Goal: Task Accomplishment & Management: Use online tool/utility

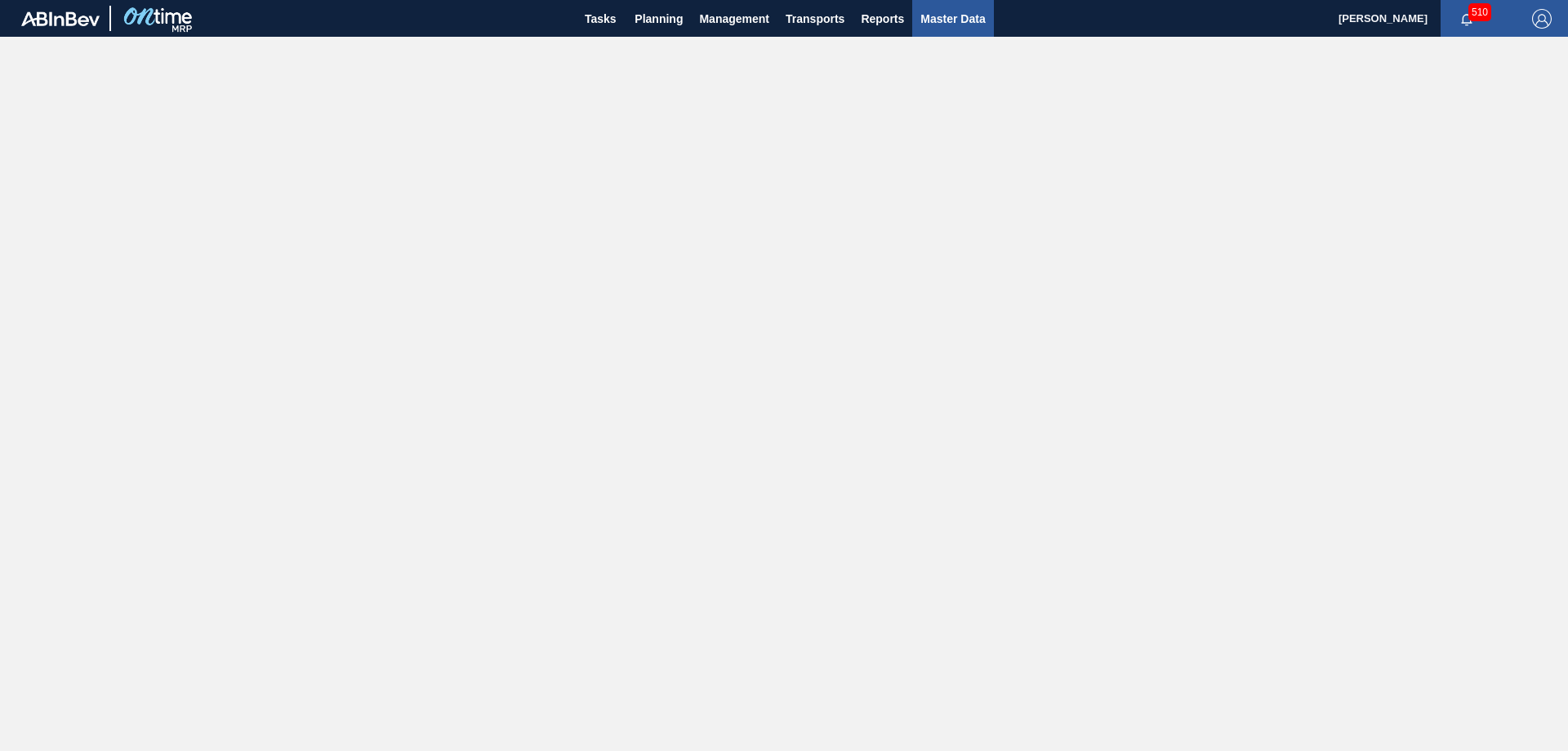
drag, startPoint x: 948, startPoint y: 17, endPoint x: 942, endPoint y: 26, distance: 10.8
click at [949, 18] on span "Master Data" at bounding box center [952, 19] width 64 height 19
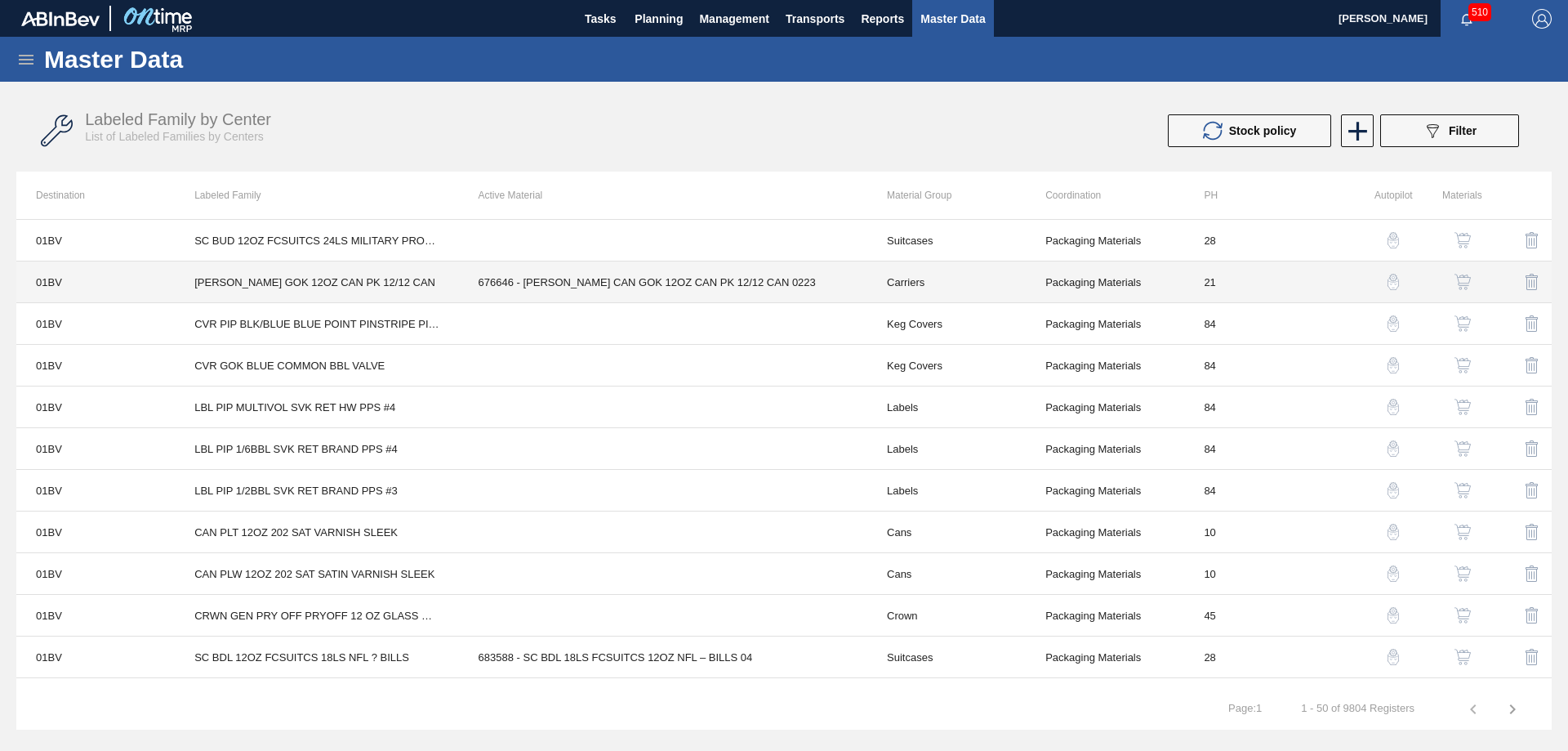
click at [626, 281] on td "676646 - [PERSON_NAME] CAN GOK 12OZ CAN PK 12/12 CAN 0223" at bounding box center [662, 282] width 408 height 41
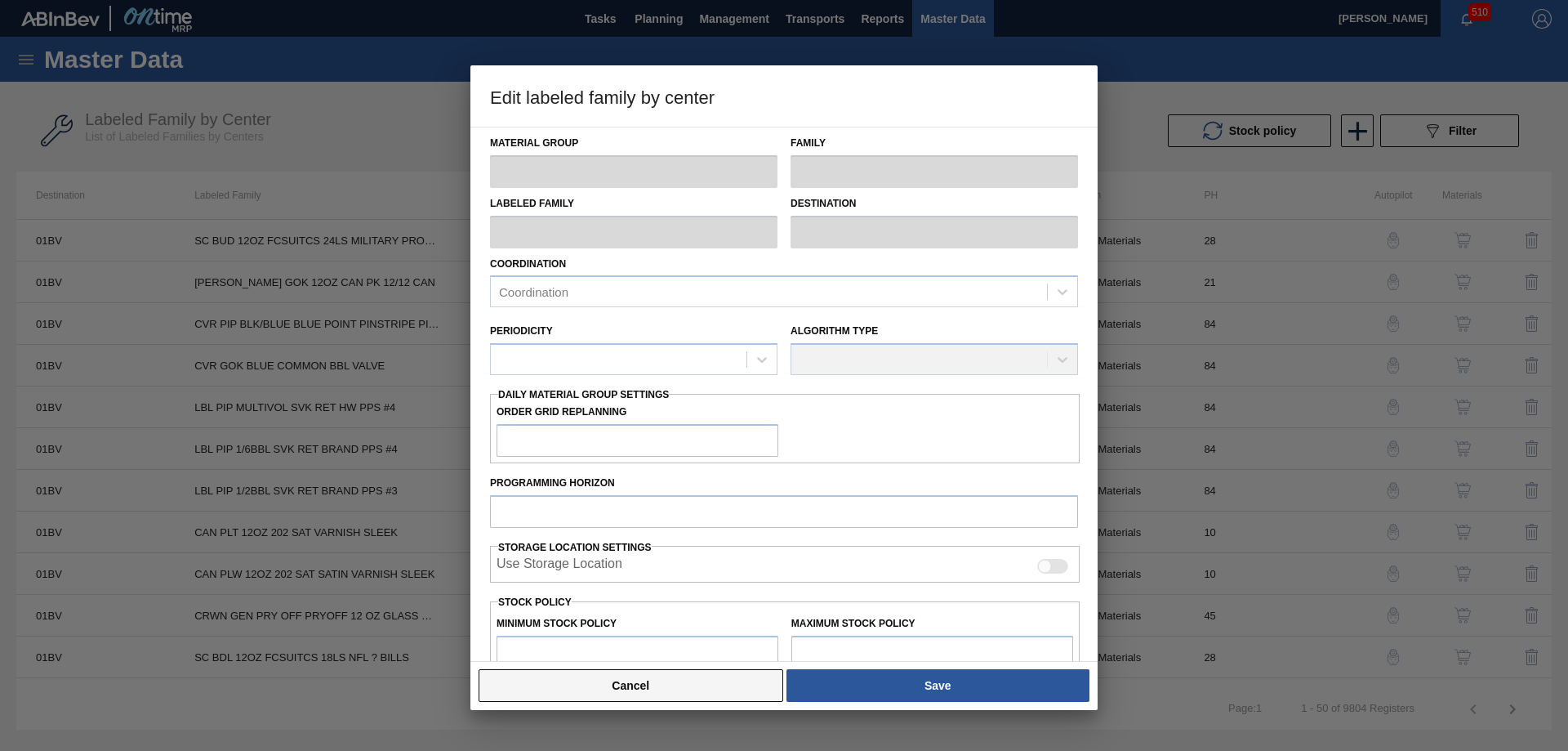
type input "Carriers"
type input "Can Carriers"
type input "[PERSON_NAME] GOK 12OZ CAN PK 12/12 CAN"
type input "01BV - [GEOGRAPHIC_DATA] Brewery"
type input "21"
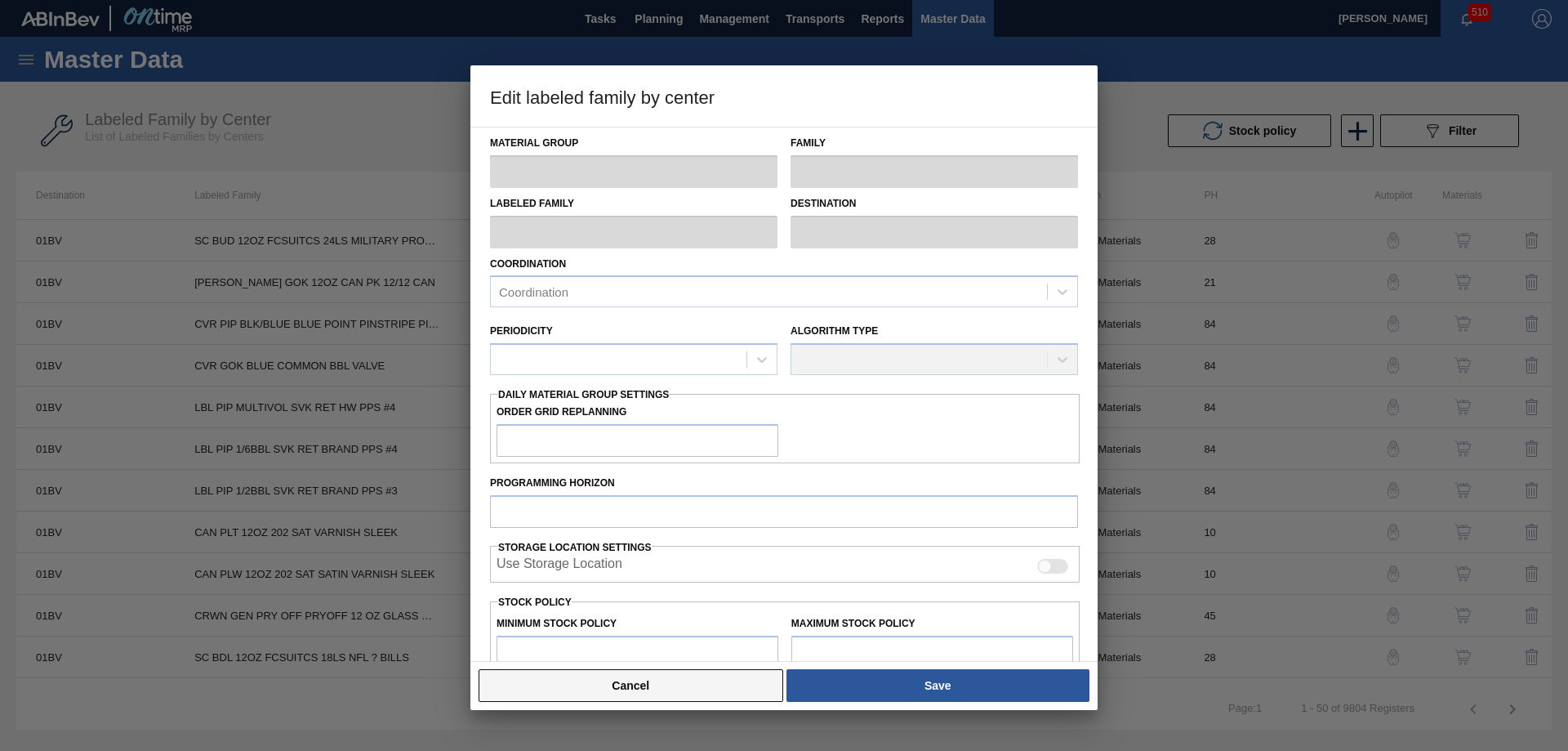
type input "0"
type input "100"
type input "0"
checkbox input "true"
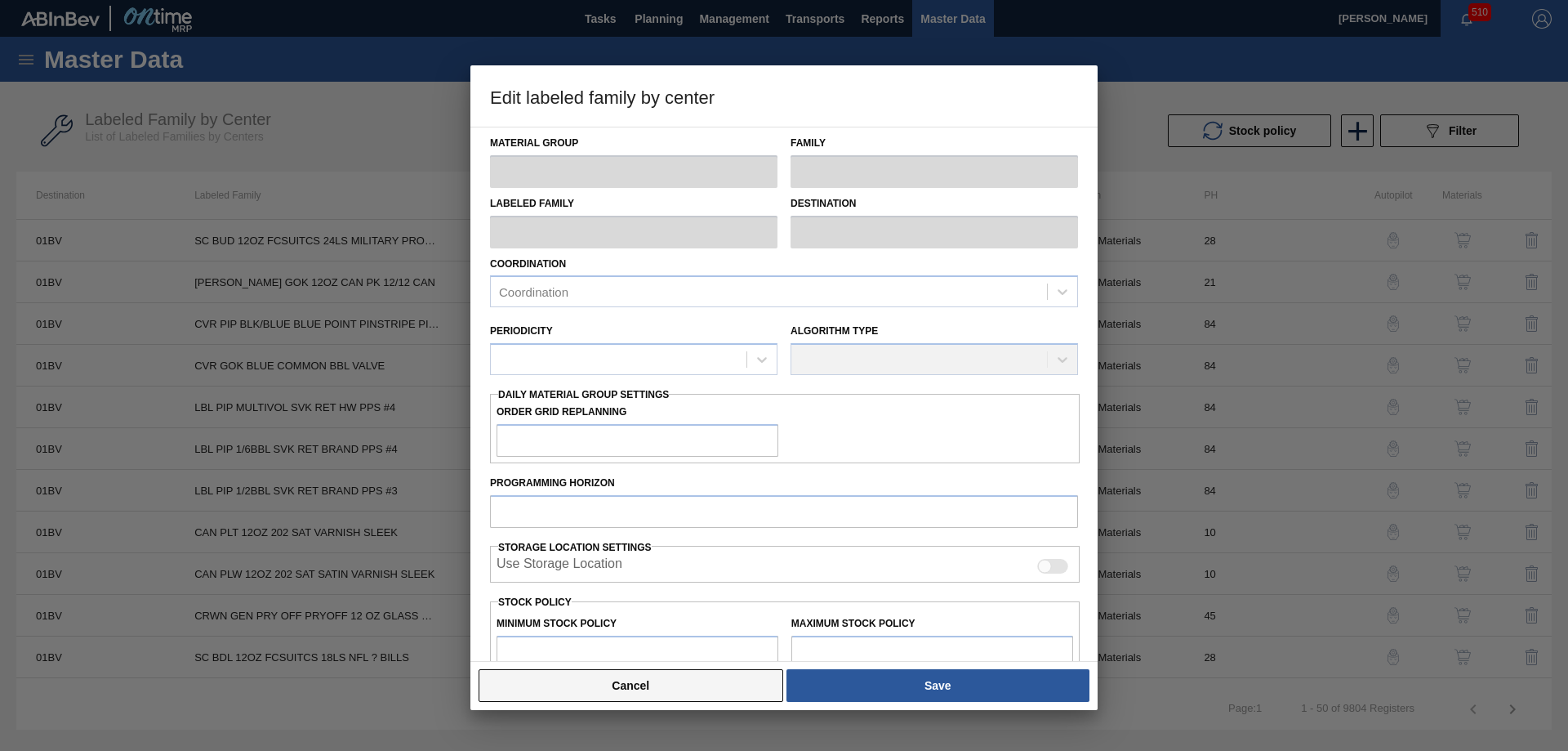
checkbox input "true"
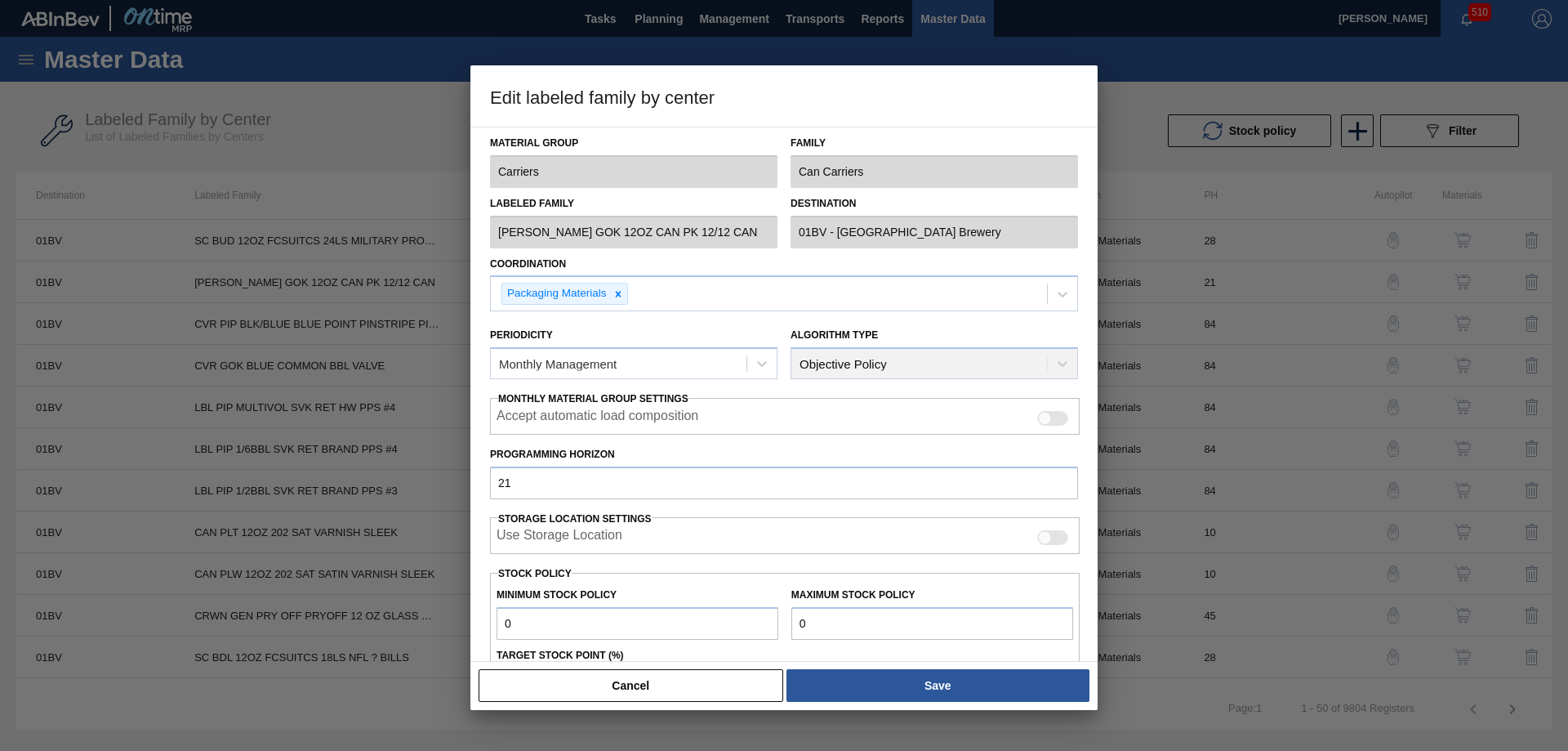
drag, startPoint x: 587, startPoint y: 672, endPoint x: 595, endPoint y: 676, distance: 8.9
click at [589, 676] on button "Cancel" at bounding box center [631, 685] width 305 height 33
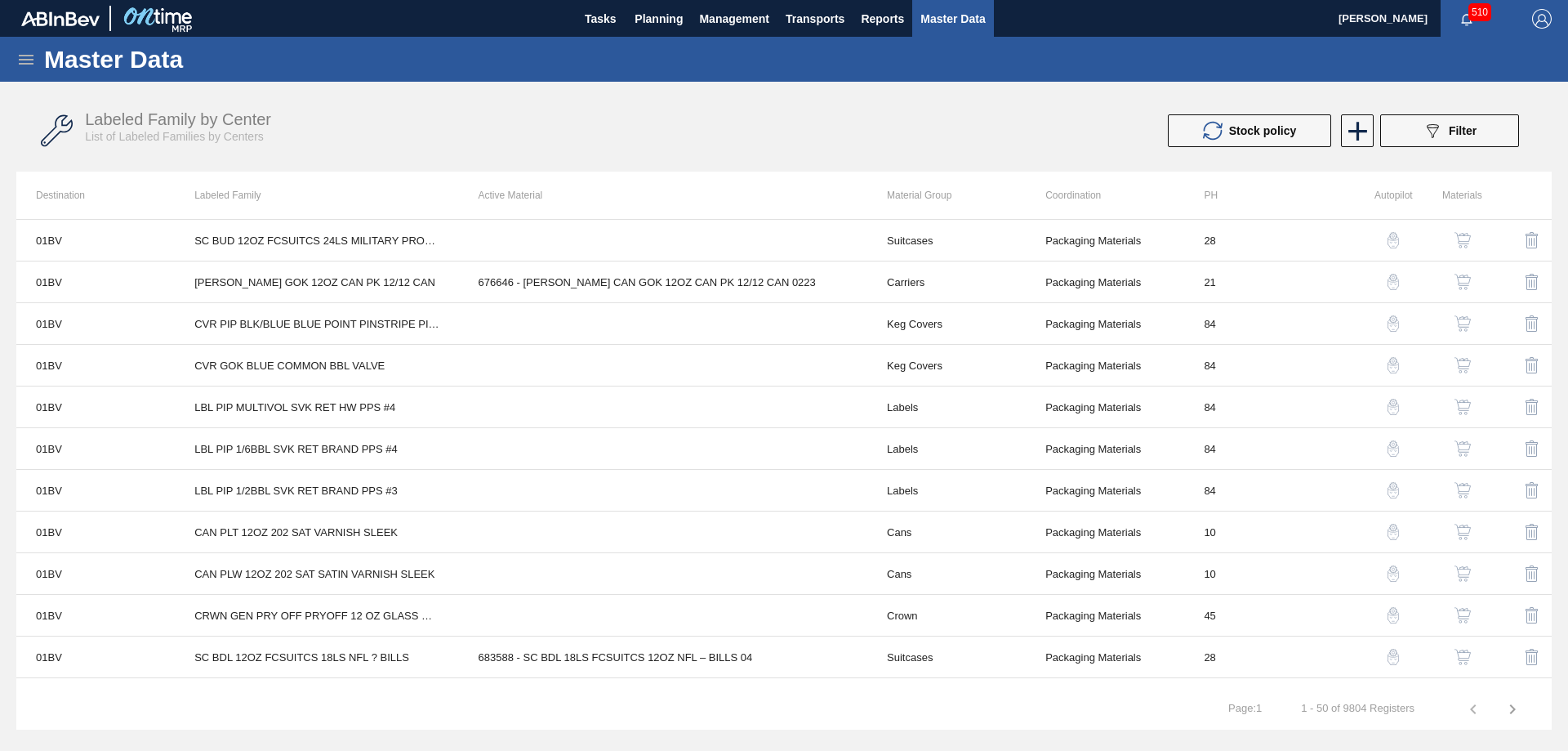
click at [1458, 277] on img "button" at bounding box center [1462, 282] width 17 height 17
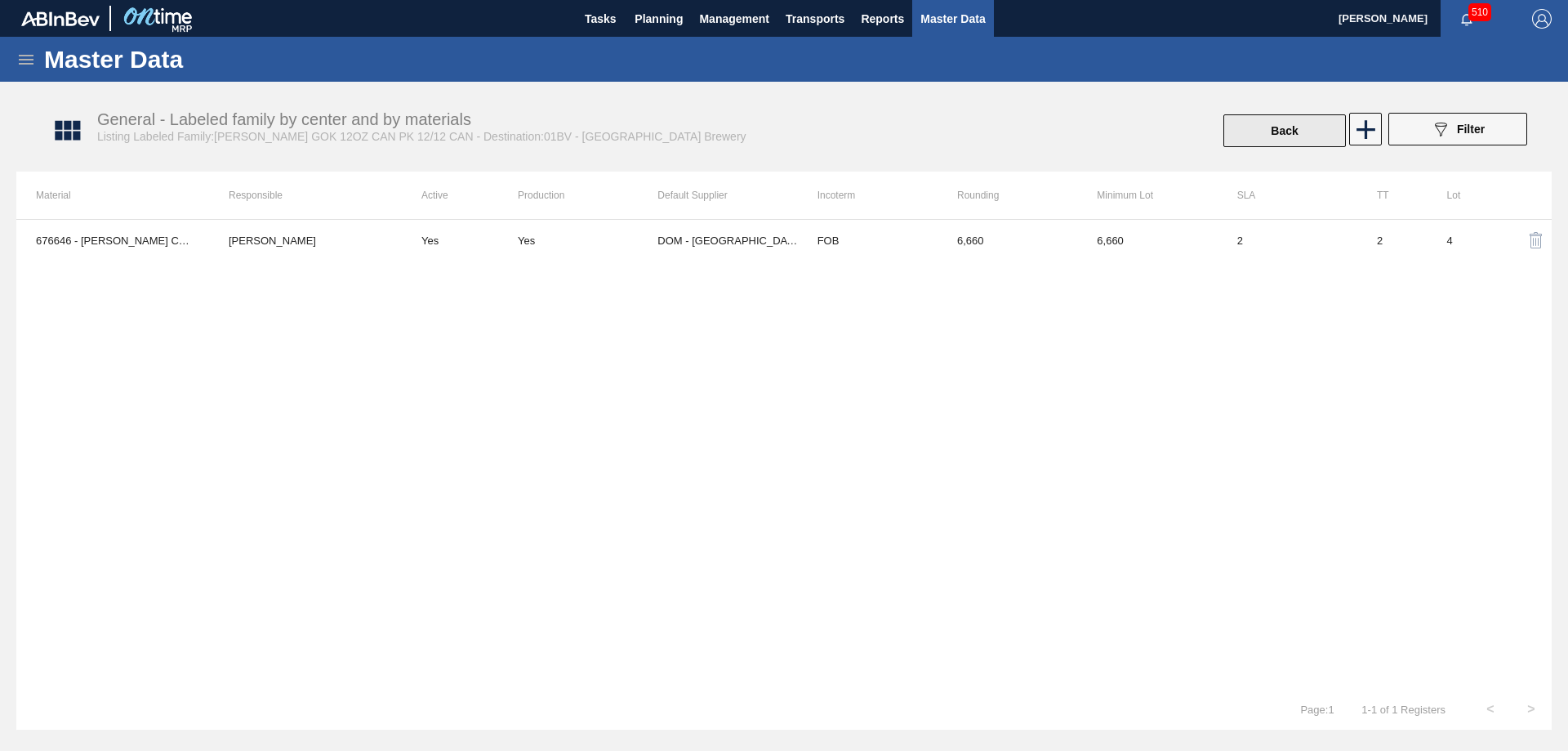
click at [1260, 126] on button "Back" at bounding box center [1283, 130] width 122 height 33
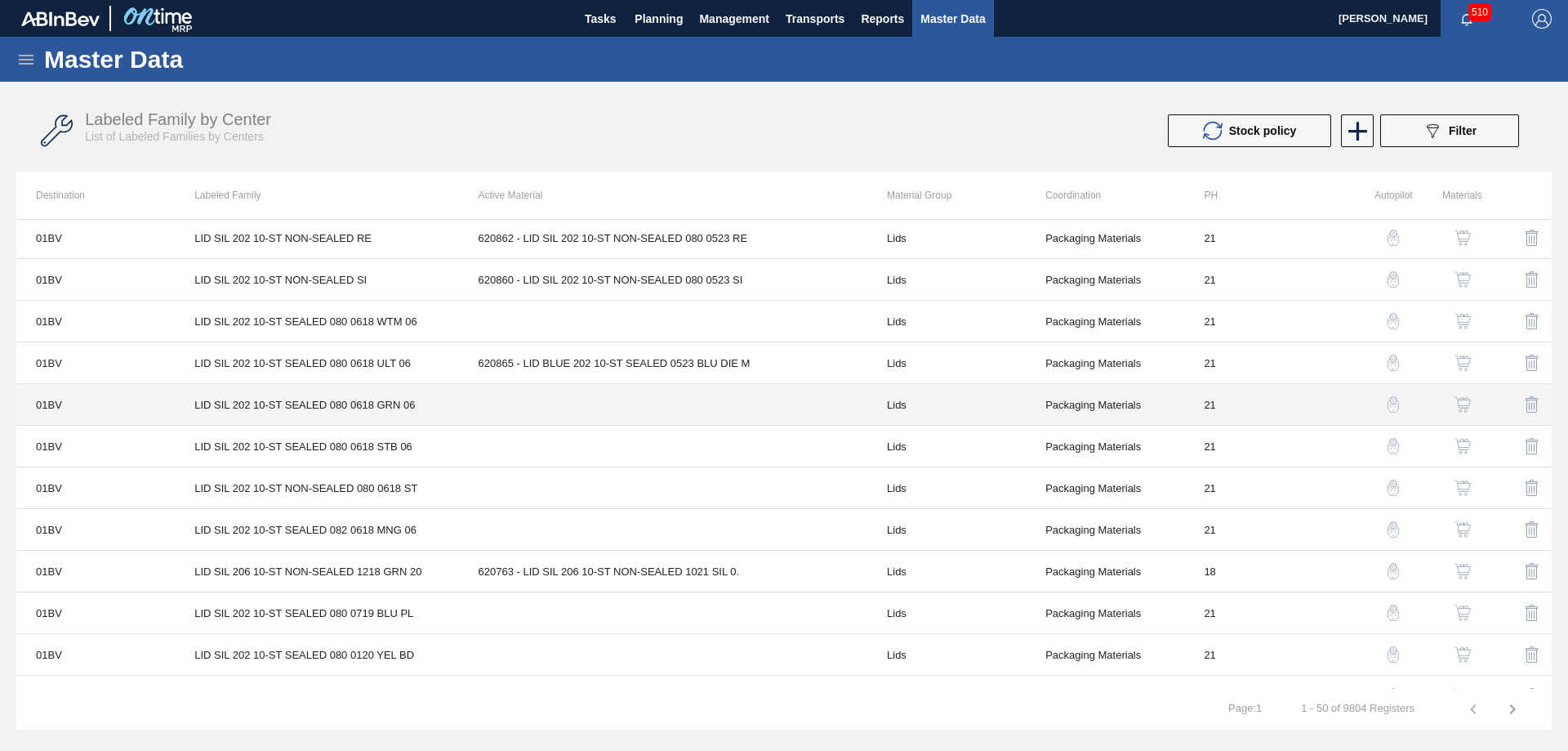
scroll to position [82, 0]
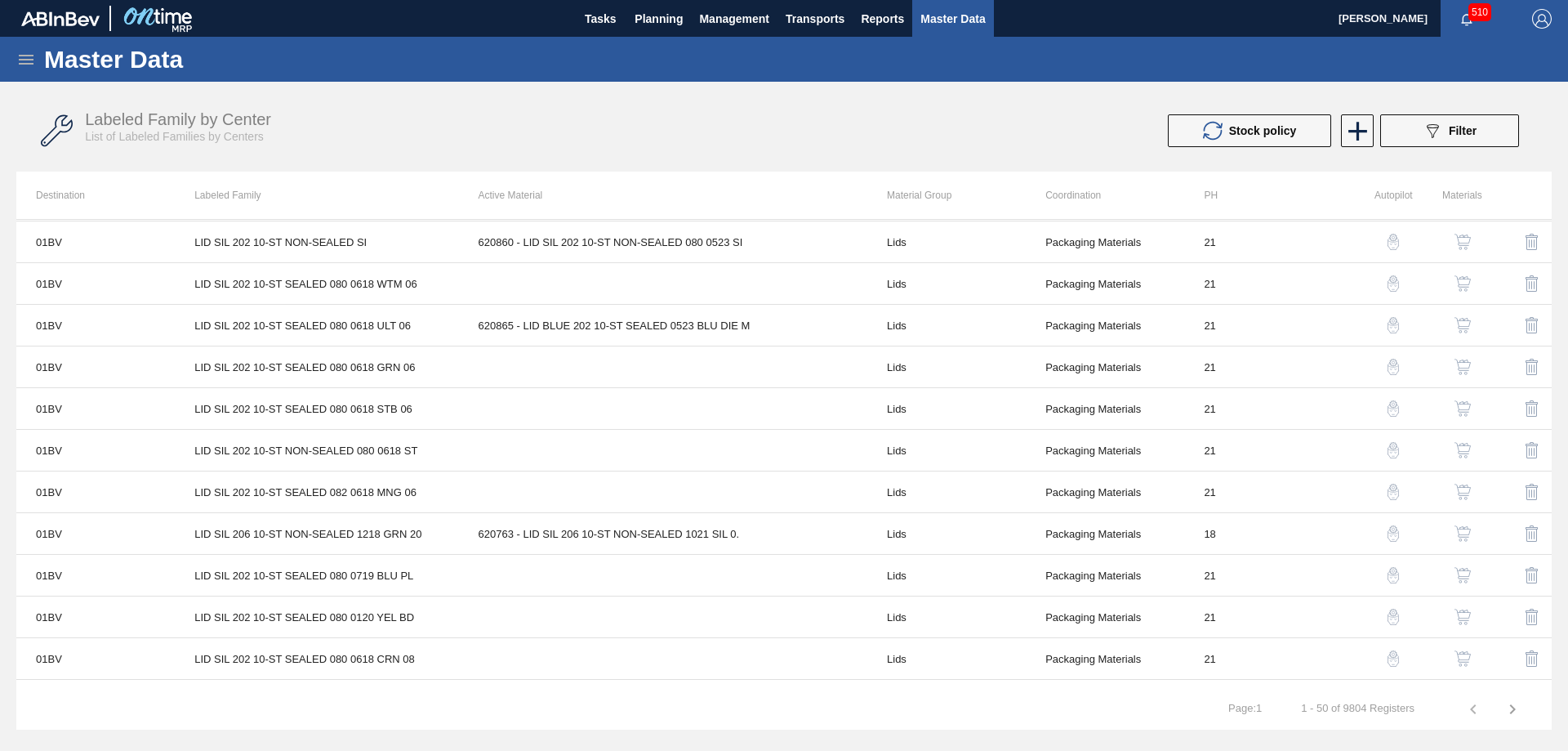
click at [1456, 536] on img "button" at bounding box center [1462, 533] width 17 height 17
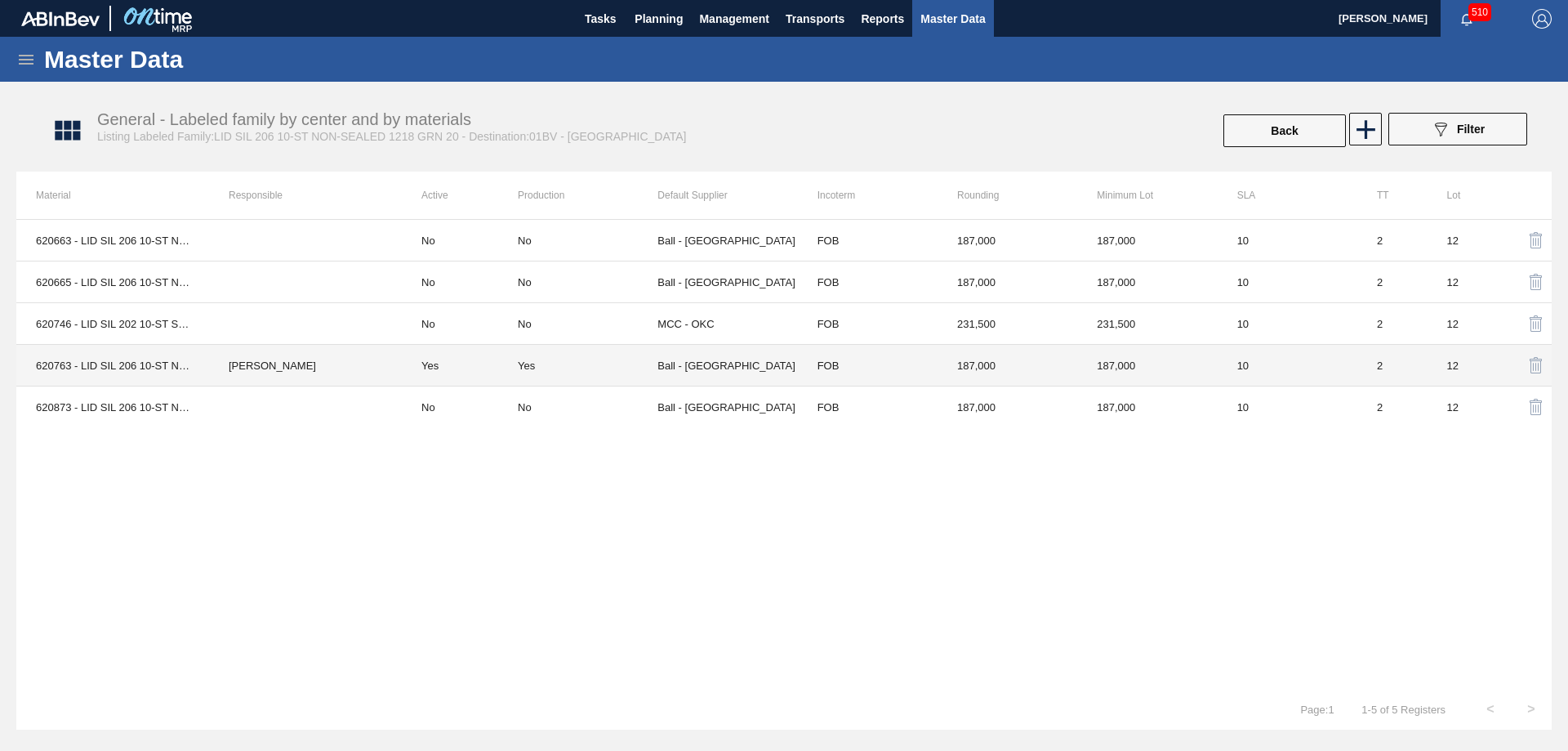
click at [464, 367] on td "Yes" at bounding box center [460, 365] width 116 height 41
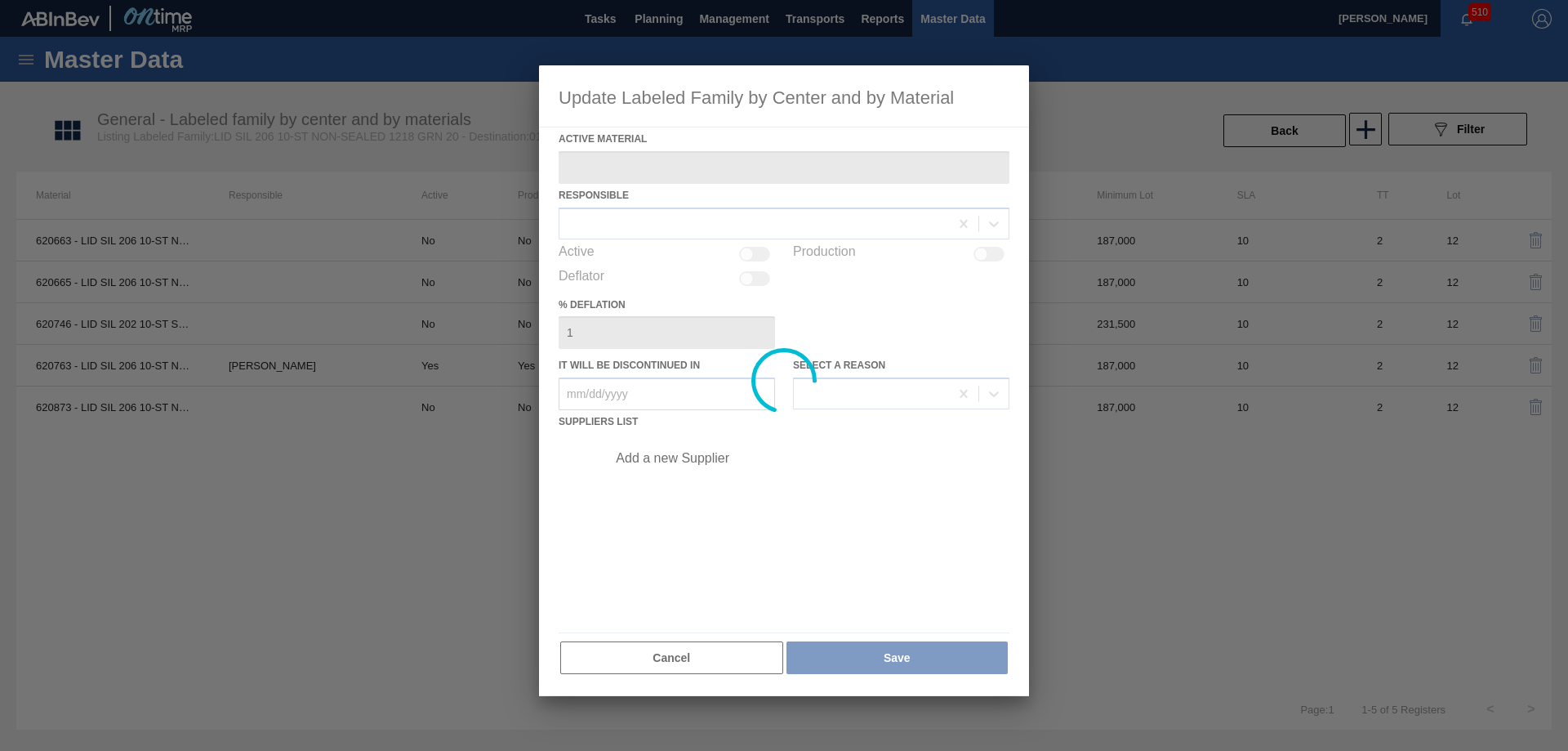
type Material "620763 - LID SIL 206 10-ST NON-SEALED 1021 SIL 0."
checkbox input "true"
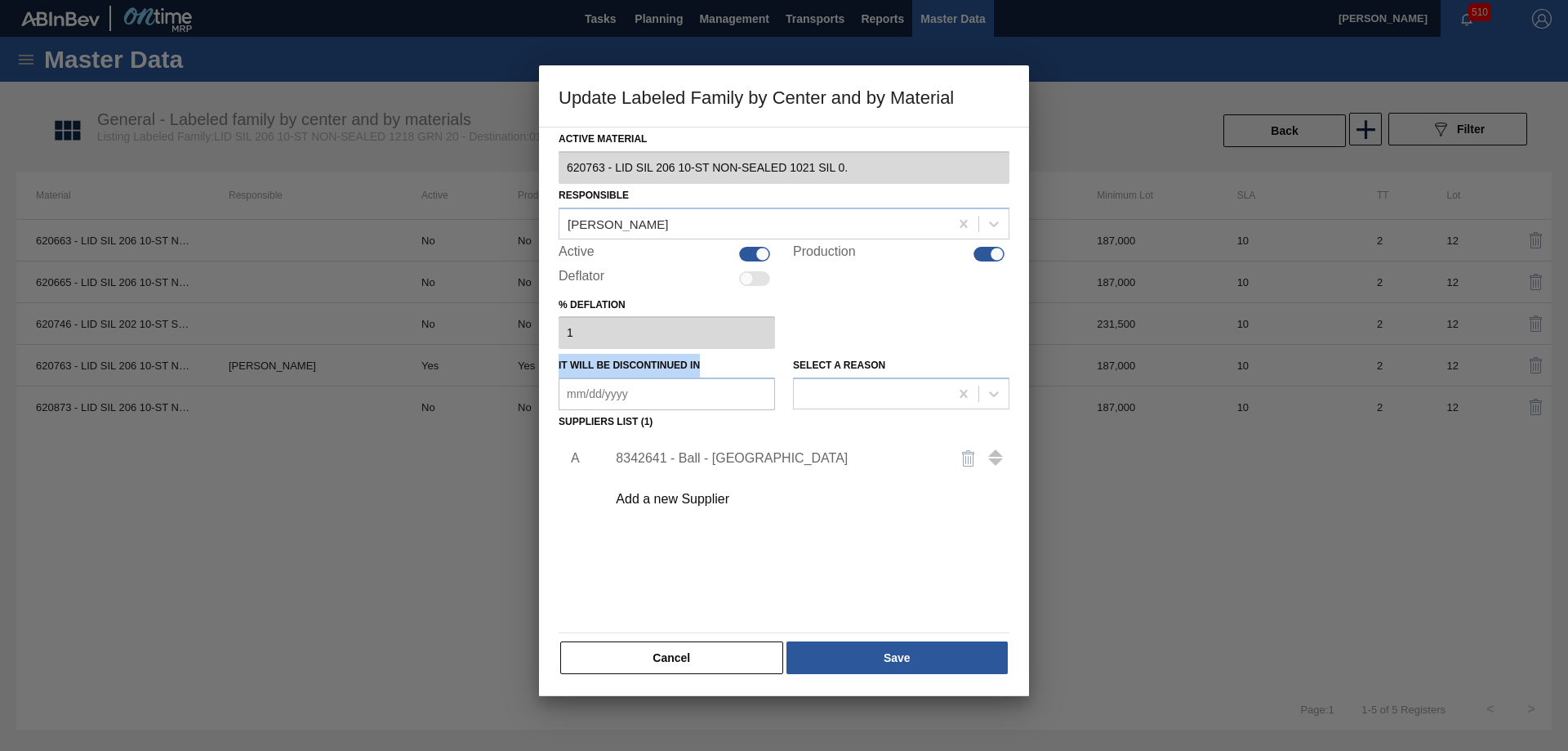
drag, startPoint x: 703, startPoint y: 363, endPoint x: 554, endPoint y: 363, distance: 149.0
click at [554, 363] on div "Active Material 620763 - LID SIL 206 10-ST NON-SEALED 1021 SIL 0. Responsible […" at bounding box center [784, 412] width 490 height 569
click at [610, 392] on in "It will be discontinued in" at bounding box center [667, 393] width 217 height 33
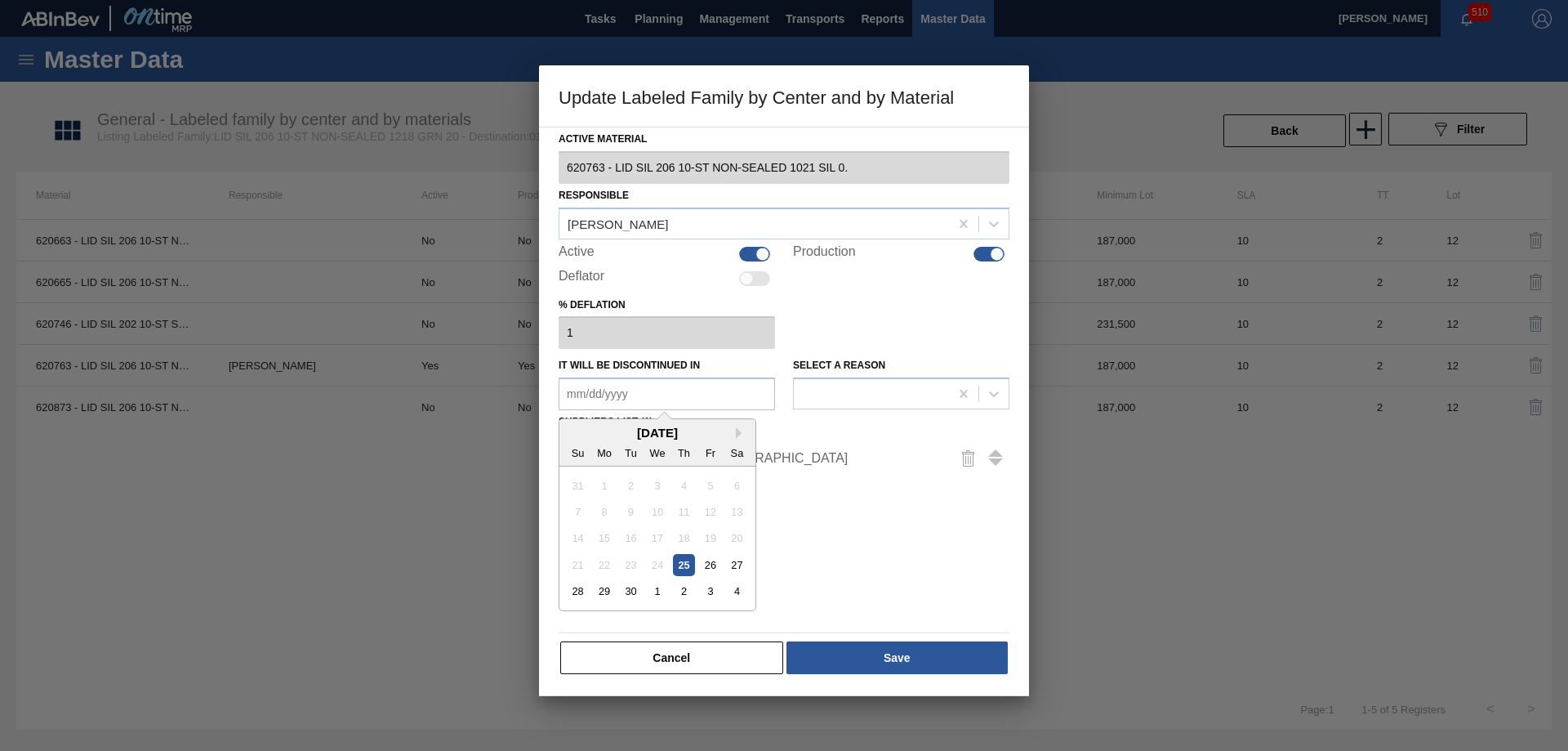
click at [876, 503] on div "Add a new Supplier" at bounding box center [775, 499] width 320 height 15
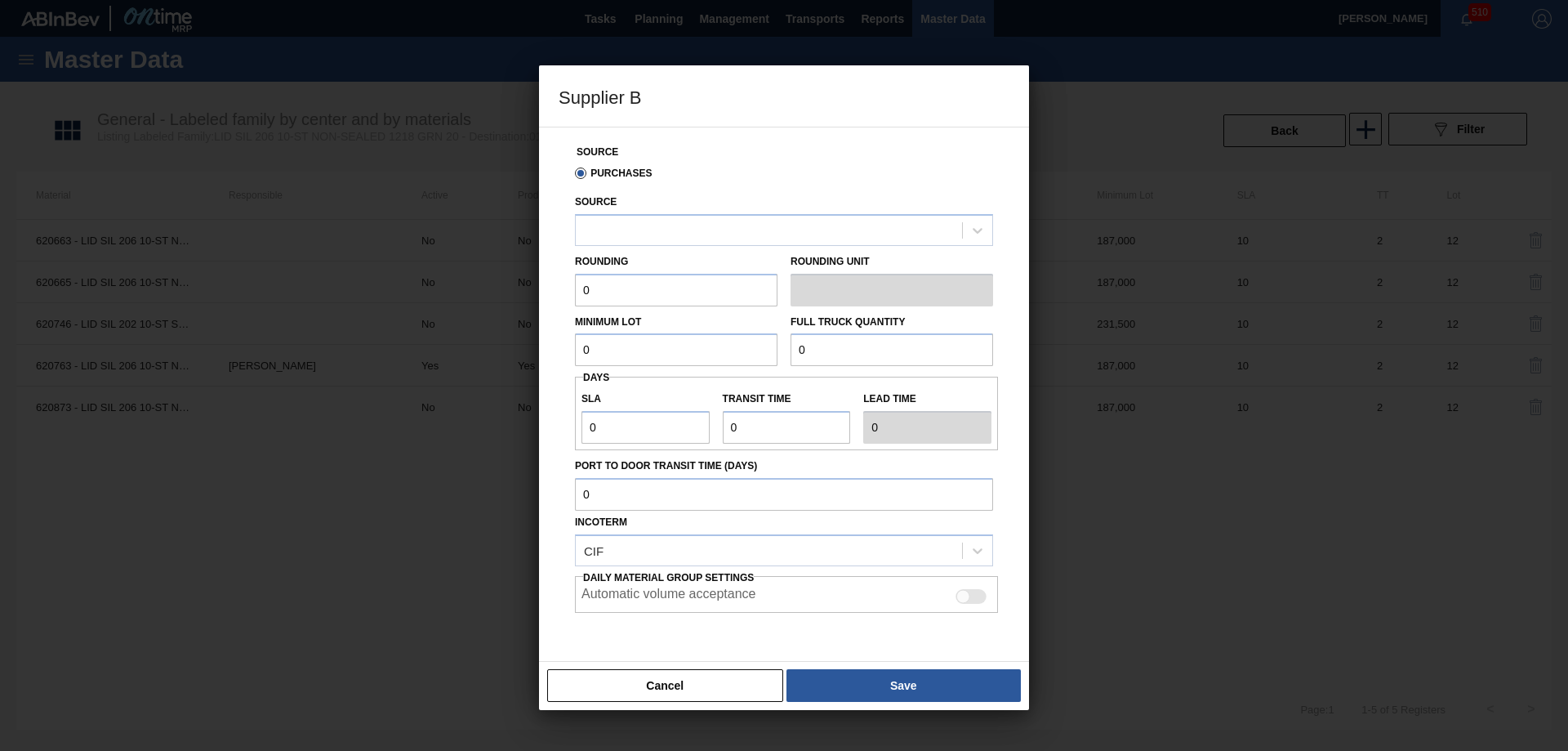
click at [692, 688] on button "Cancel" at bounding box center [665, 685] width 236 height 33
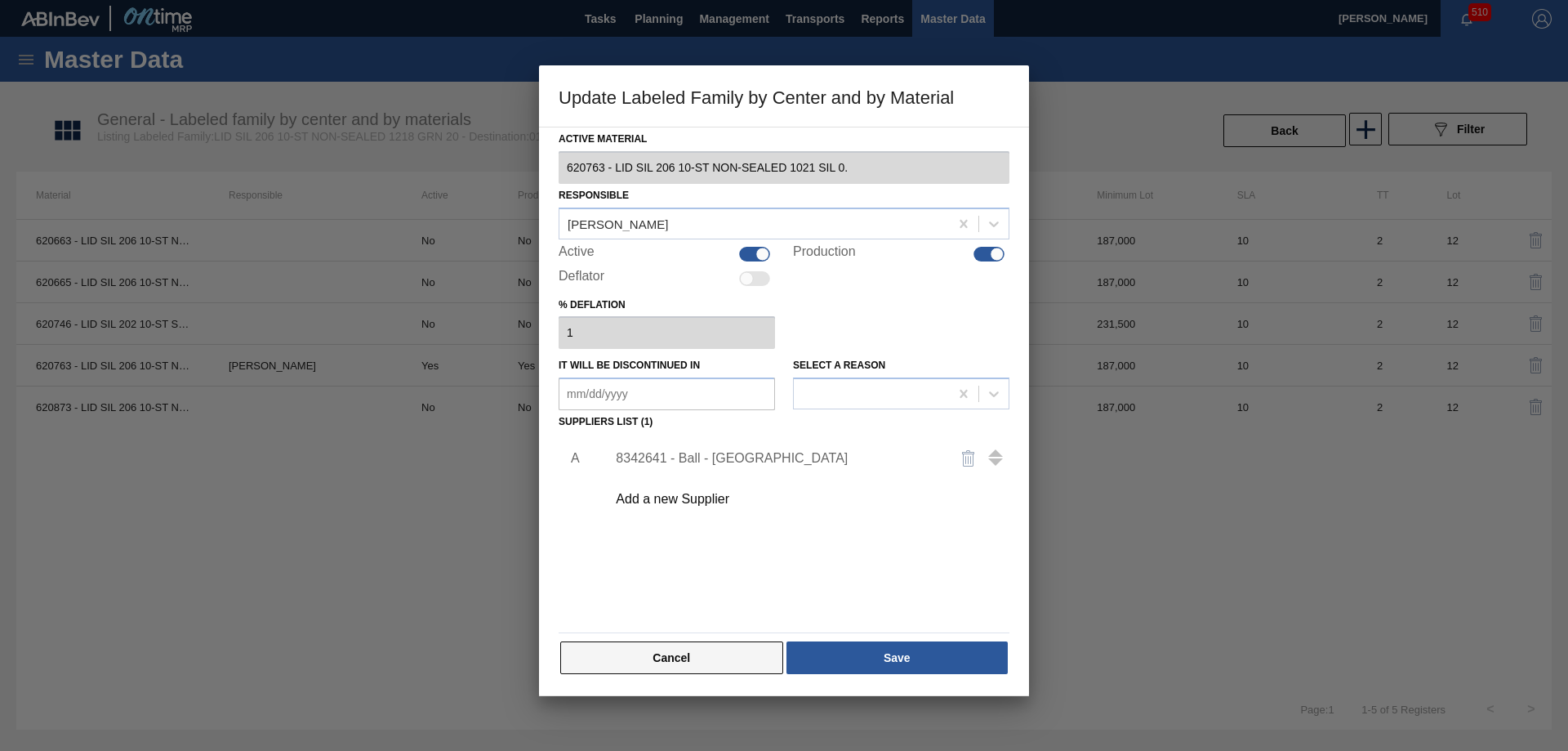
click at [708, 666] on button "Cancel" at bounding box center [671, 658] width 223 height 33
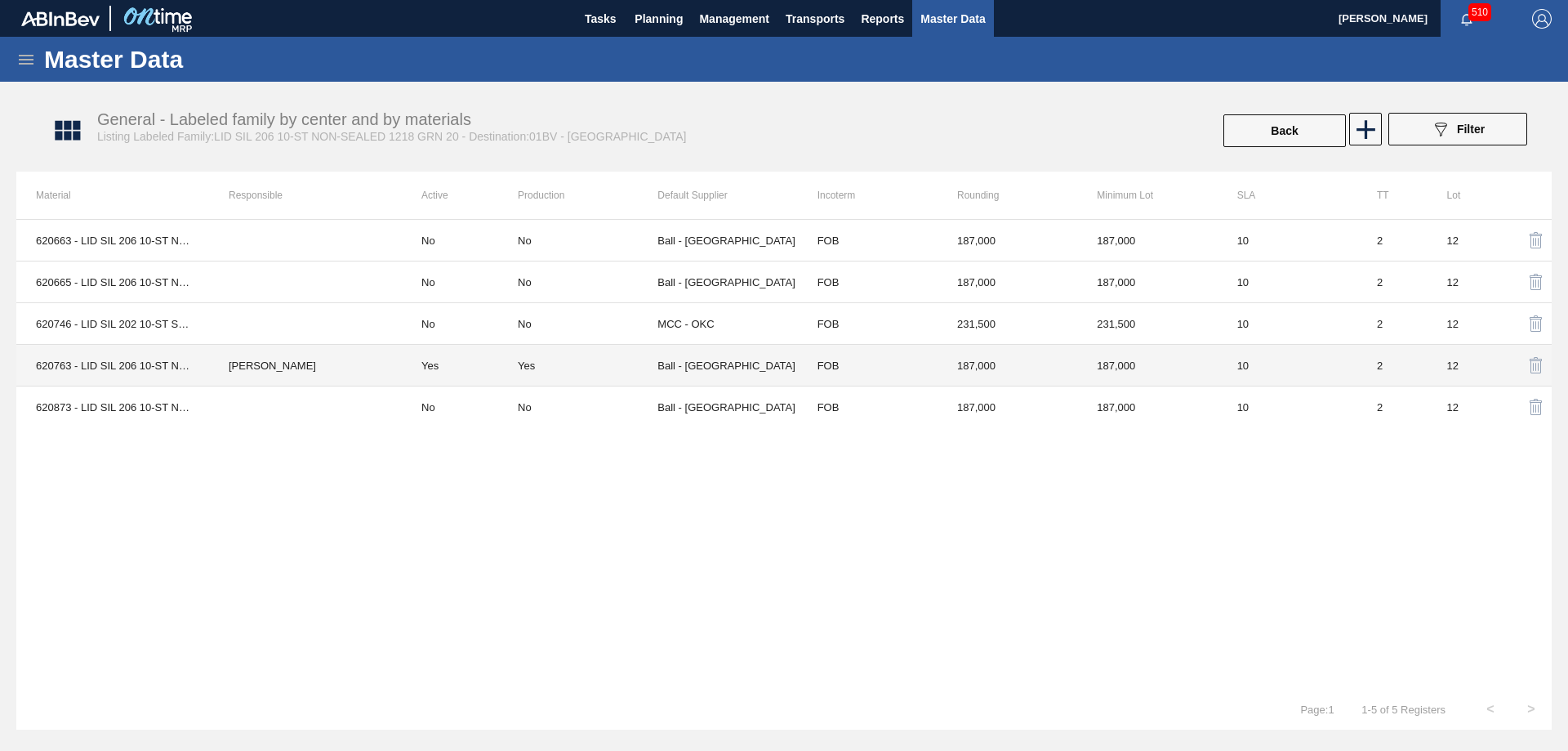
click at [502, 361] on td "Yes" at bounding box center [460, 365] width 116 height 41
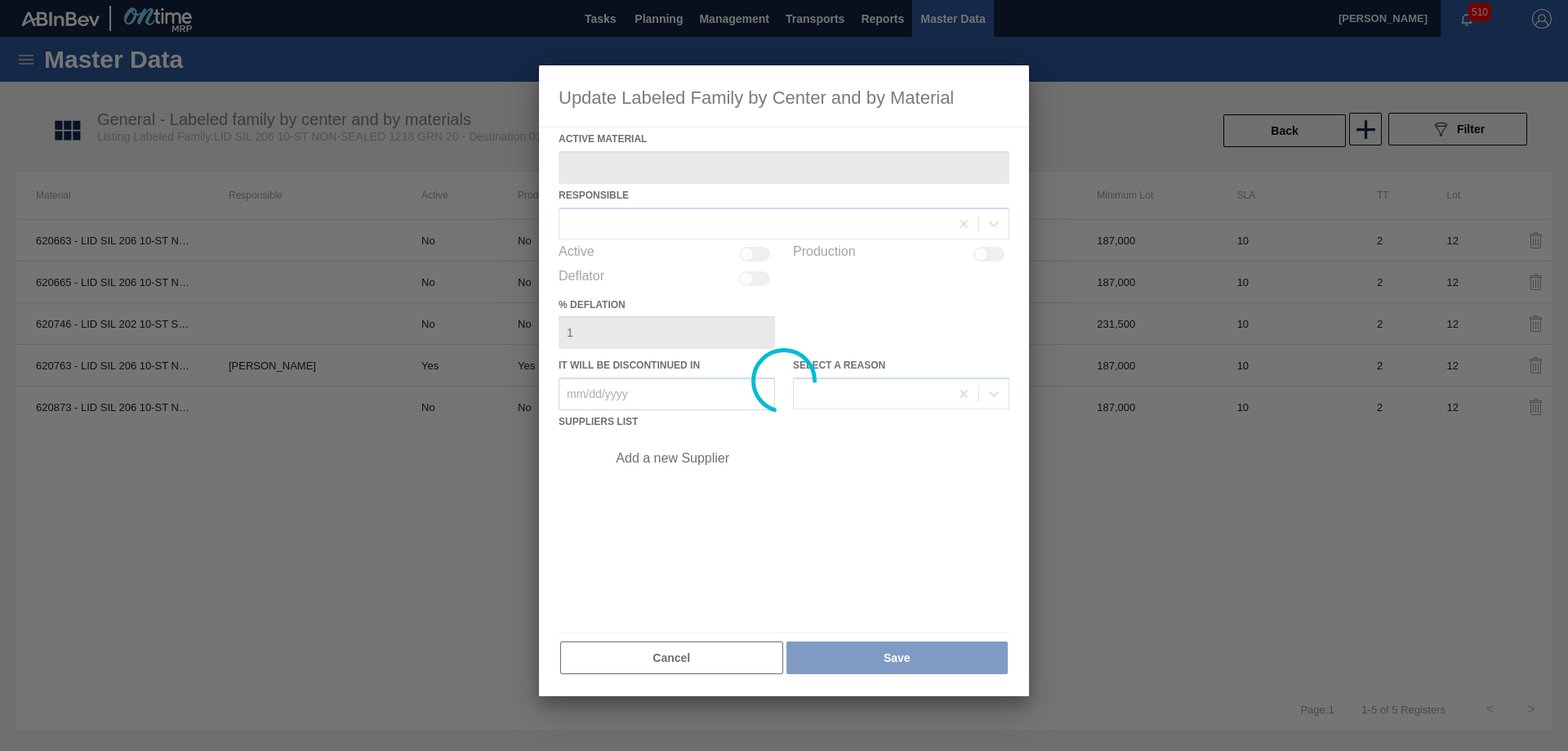
type Material "620763 - LID SIL 206 10-ST NON-SEALED 1021 SIL 0."
checkbox input "true"
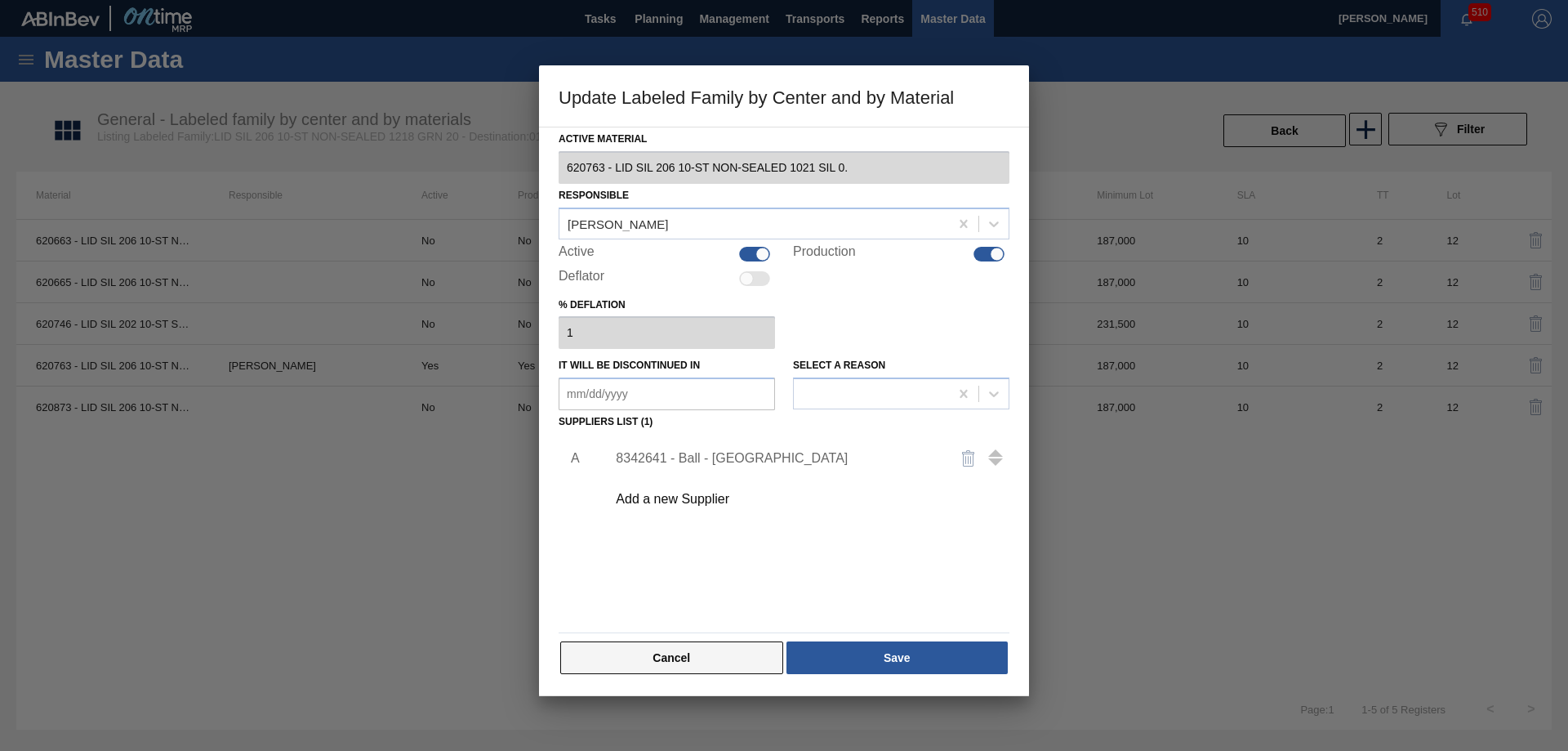
click at [696, 653] on button "Cancel" at bounding box center [671, 658] width 223 height 33
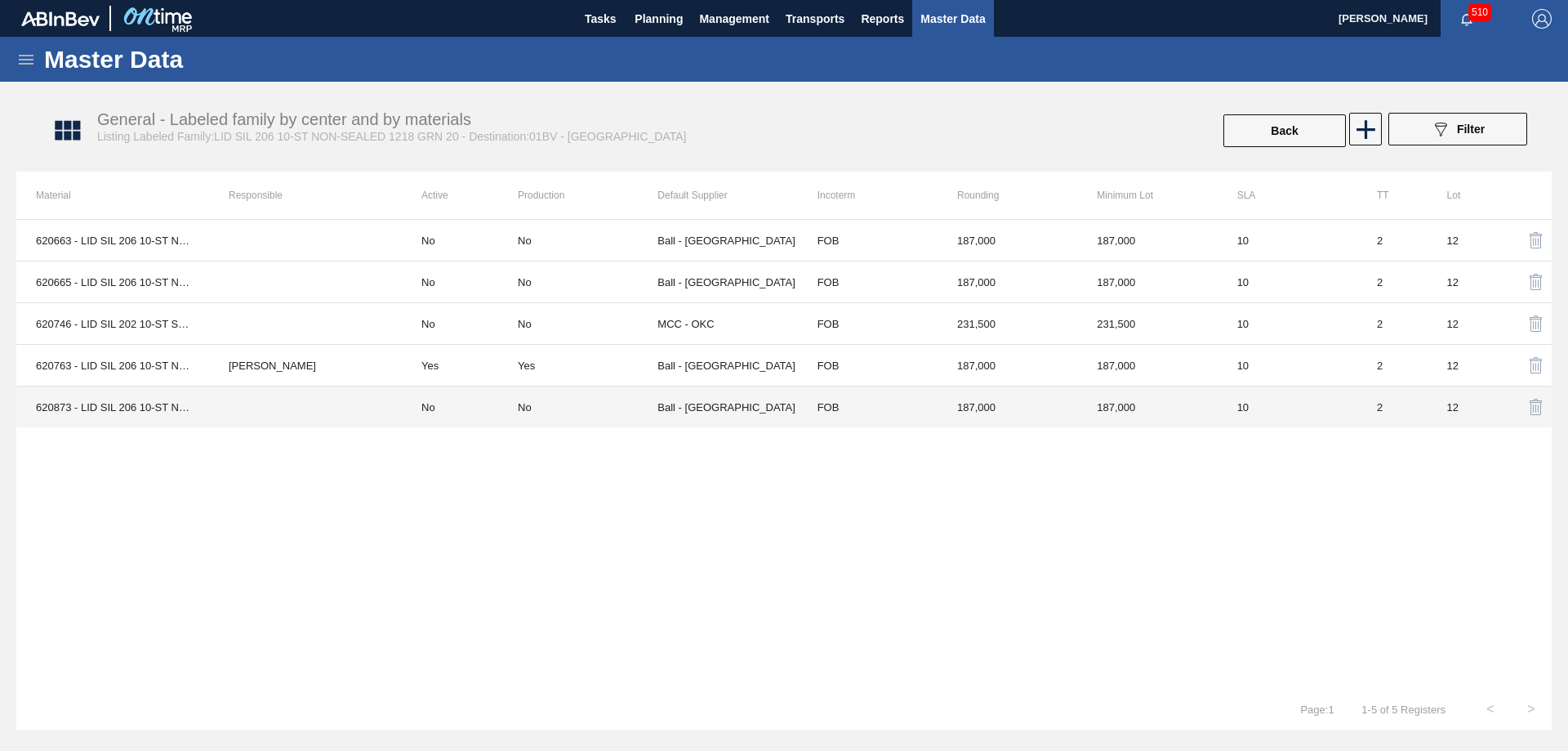
click at [929, 402] on td "FOB" at bounding box center [868, 406] width 139 height 41
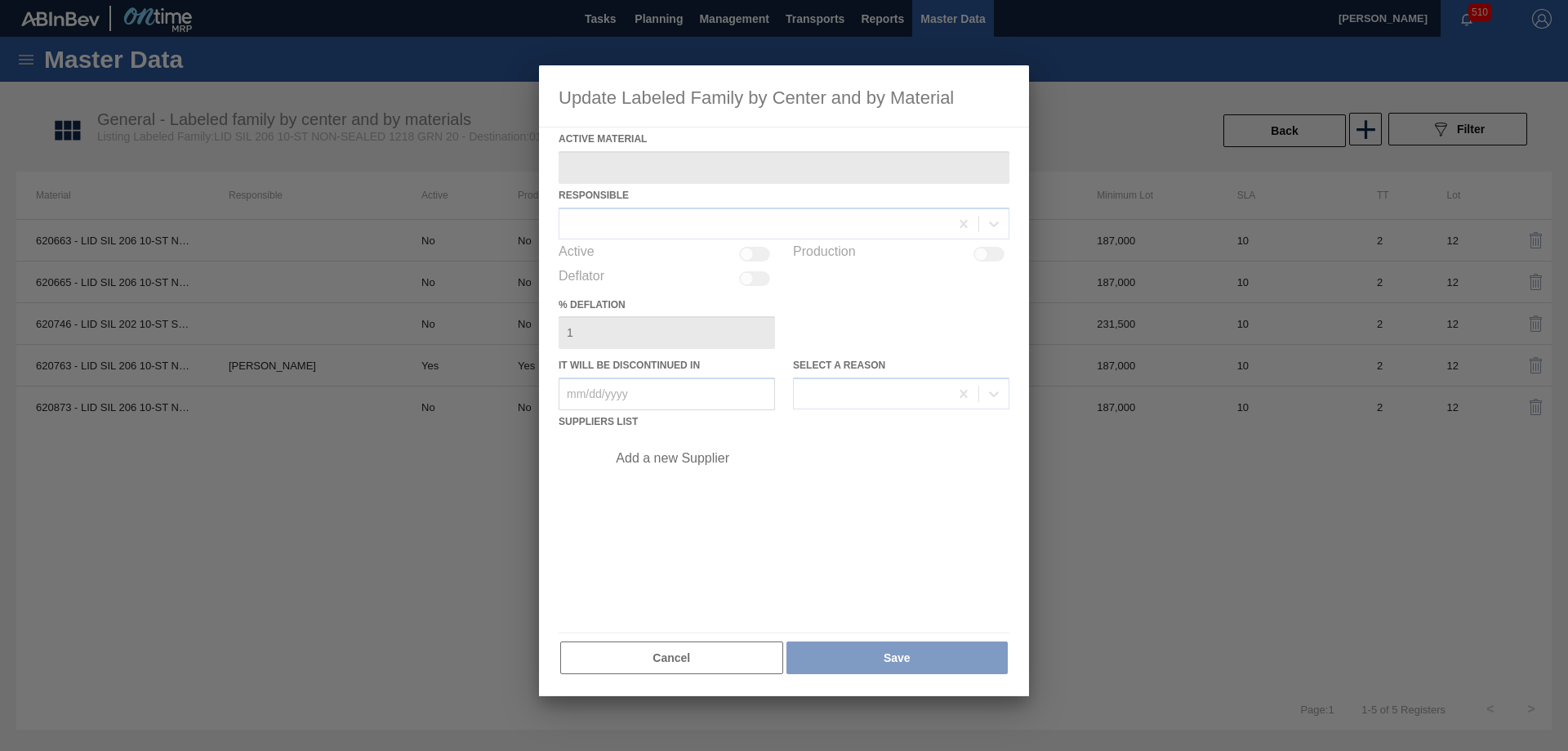
type Material "620873 - LID SIL 206 10-ST NON-SEALED 0623 SIL 06"
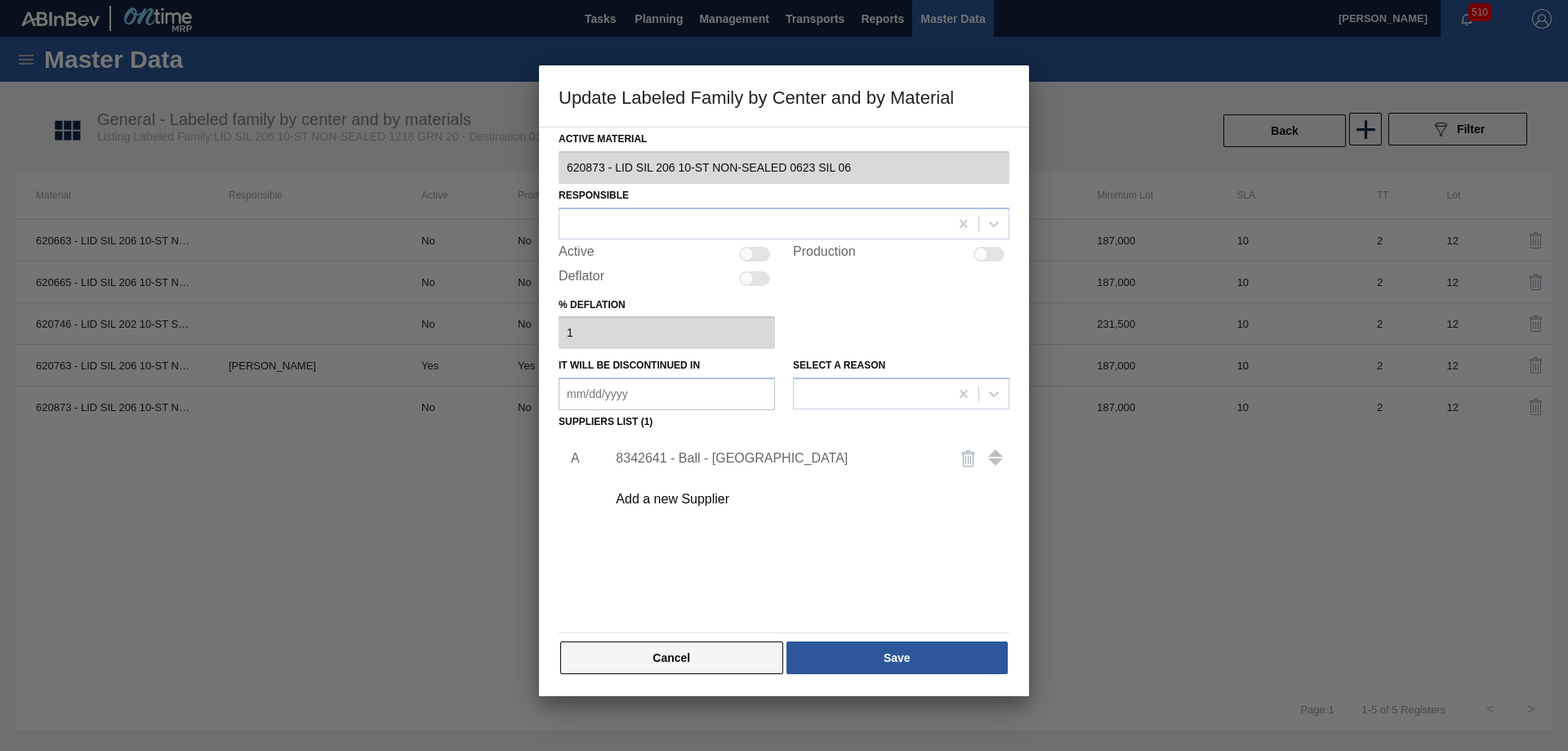
click at [676, 654] on button "Cancel" at bounding box center [671, 658] width 223 height 33
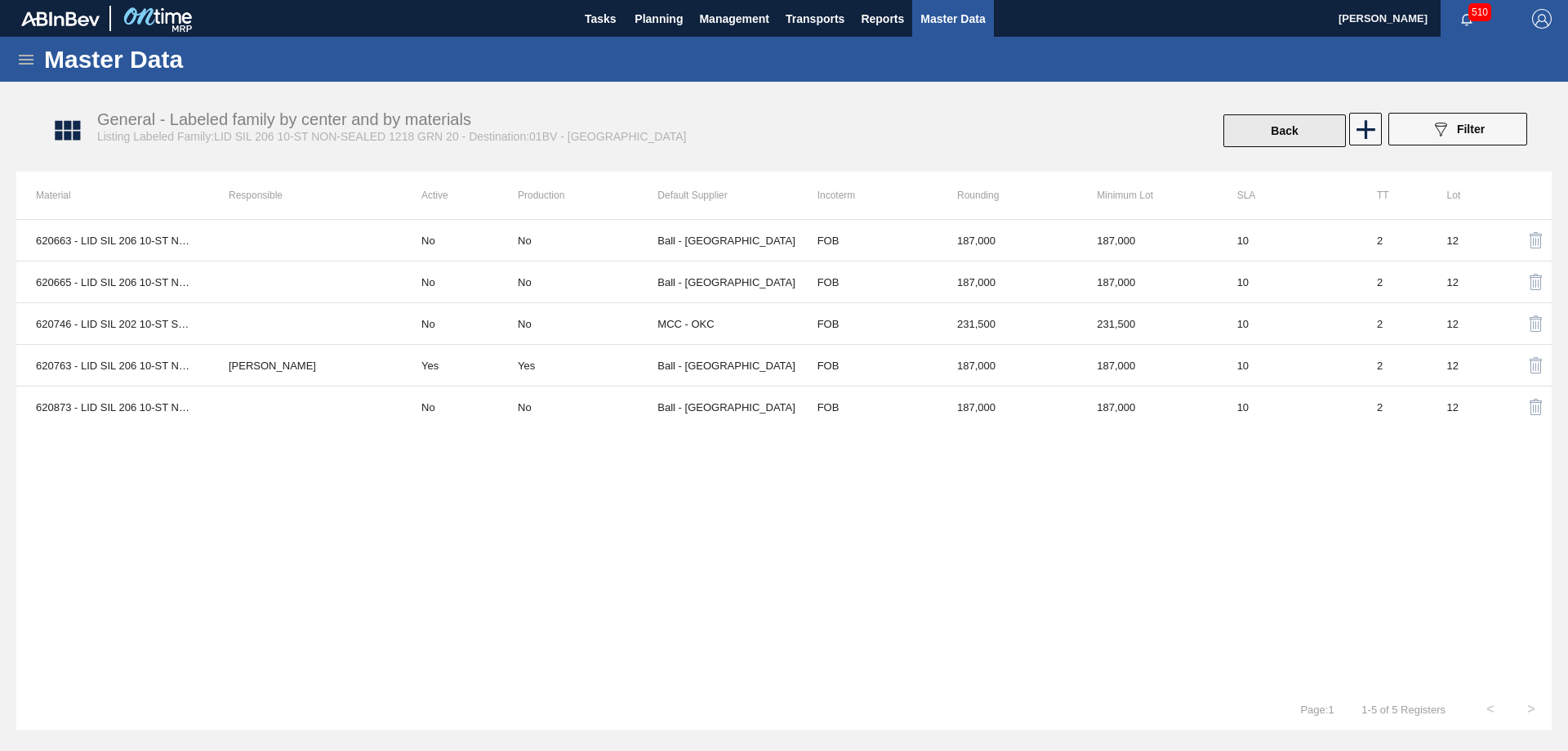
click at [1276, 128] on button "Back" at bounding box center [1283, 130] width 122 height 33
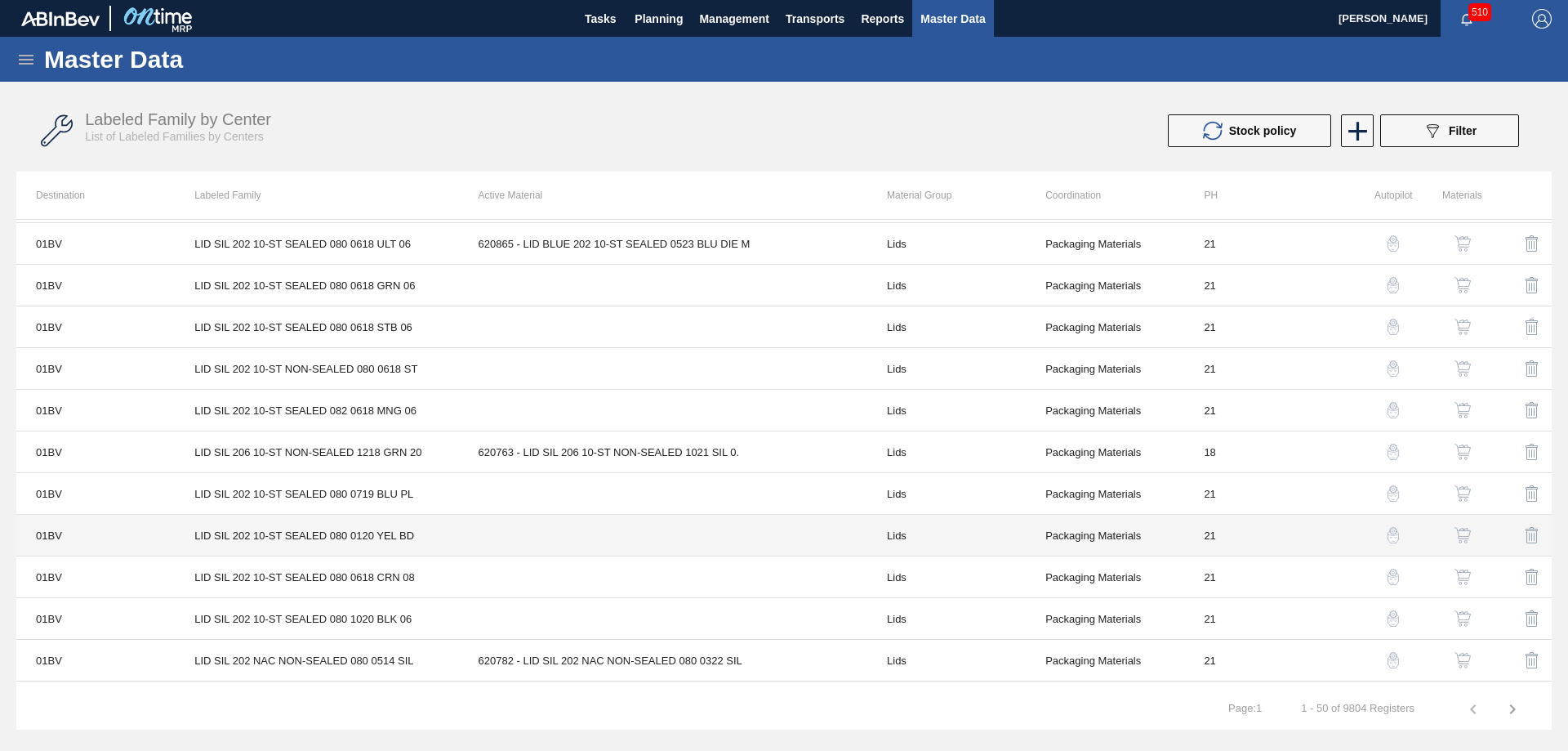
scroll to position [245, 0]
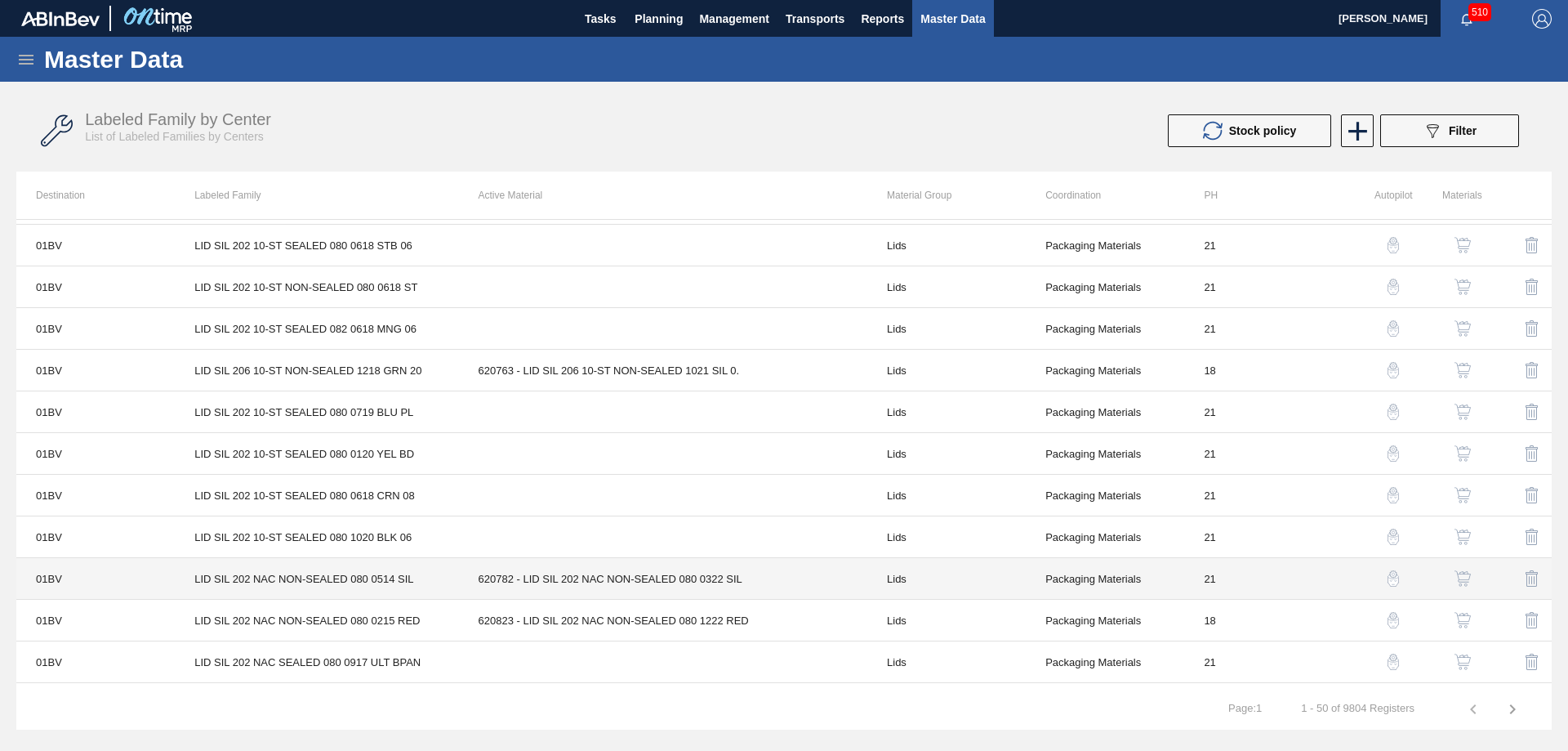
click at [673, 568] on td "620782 - LID SIL 202 NAC NON-SEALED 080 0322 SIL" at bounding box center [662, 578] width 408 height 41
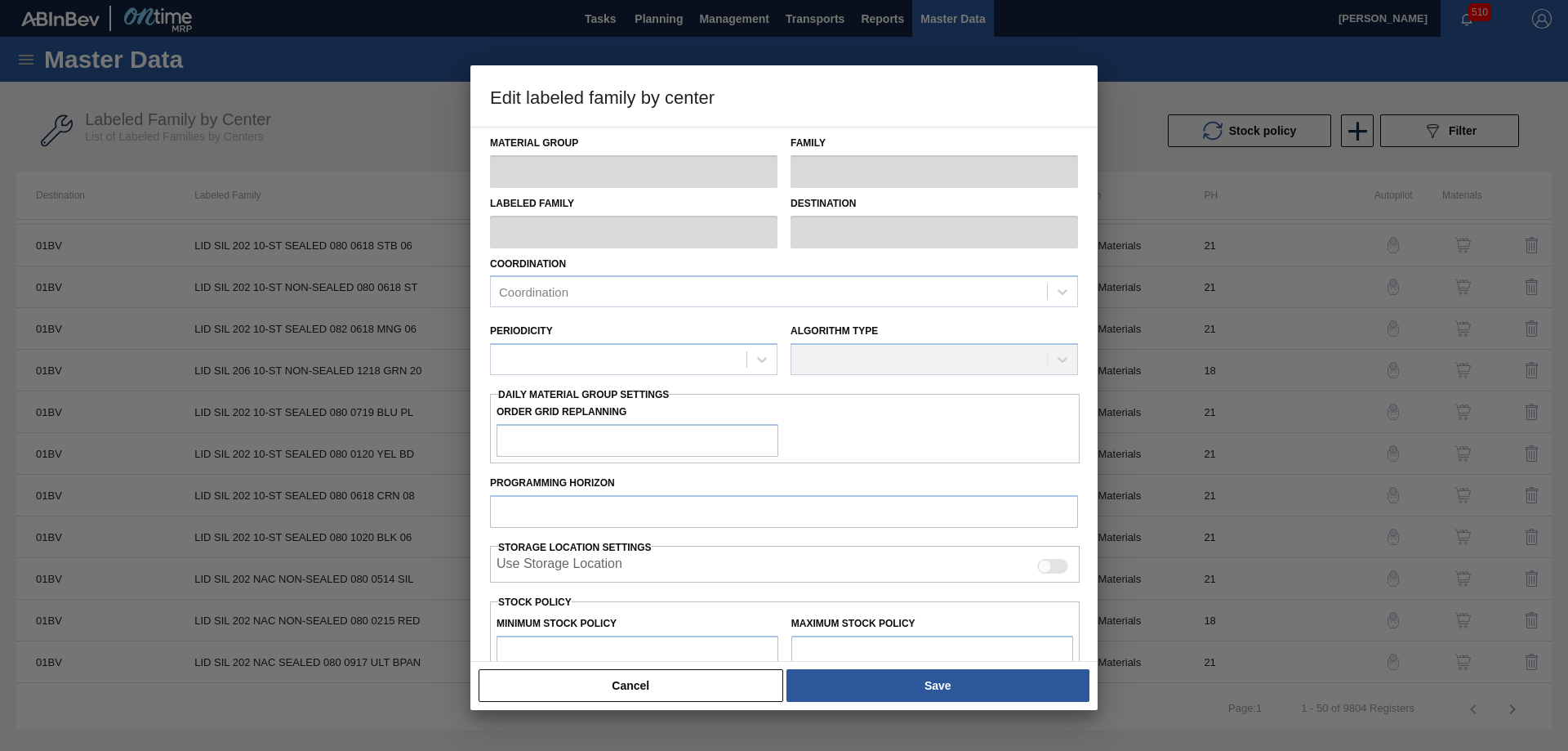
drag, startPoint x: 604, startPoint y: 678, endPoint x: 728, endPoint y: 621, distance: 136.5
click at [604, 680] on button "Cancel" at bounding box center [631, 685] width 305 height 33
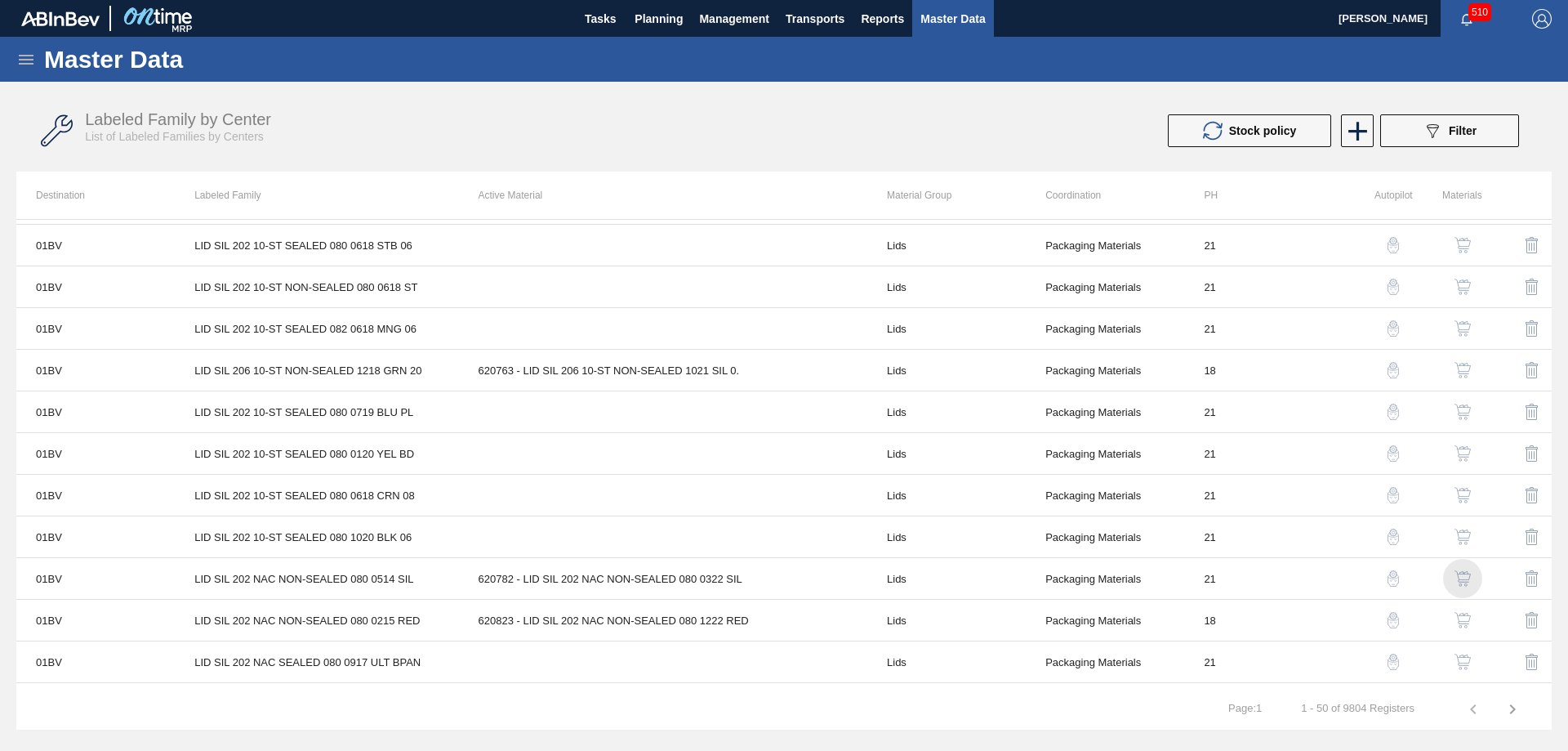
click at [1463, 581] on img "button" at bounding box center [1462, 578] width 17 height 17
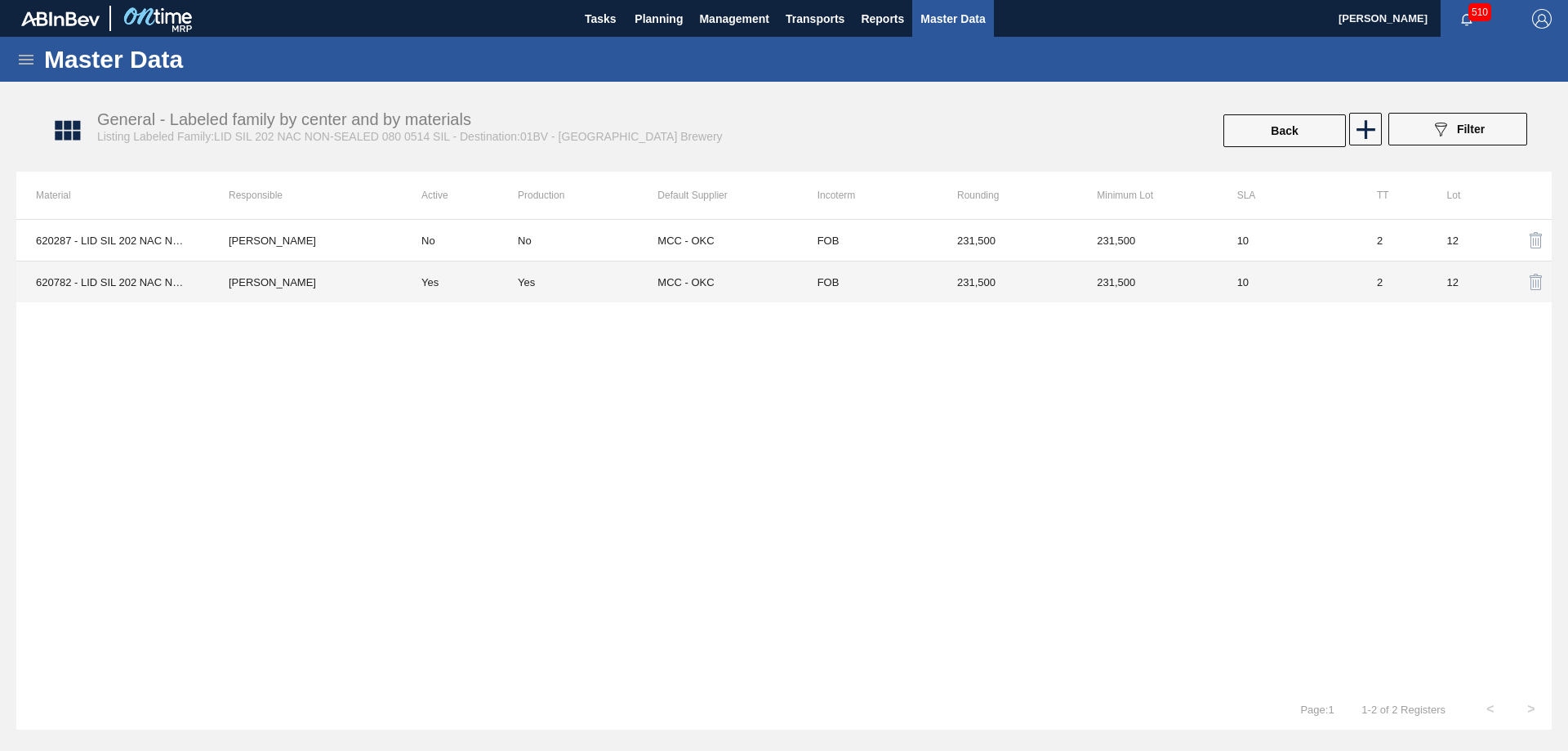
click at [745, 283] on td "MCC - OKC" at bounding box center [727, 282] width 139 height 41
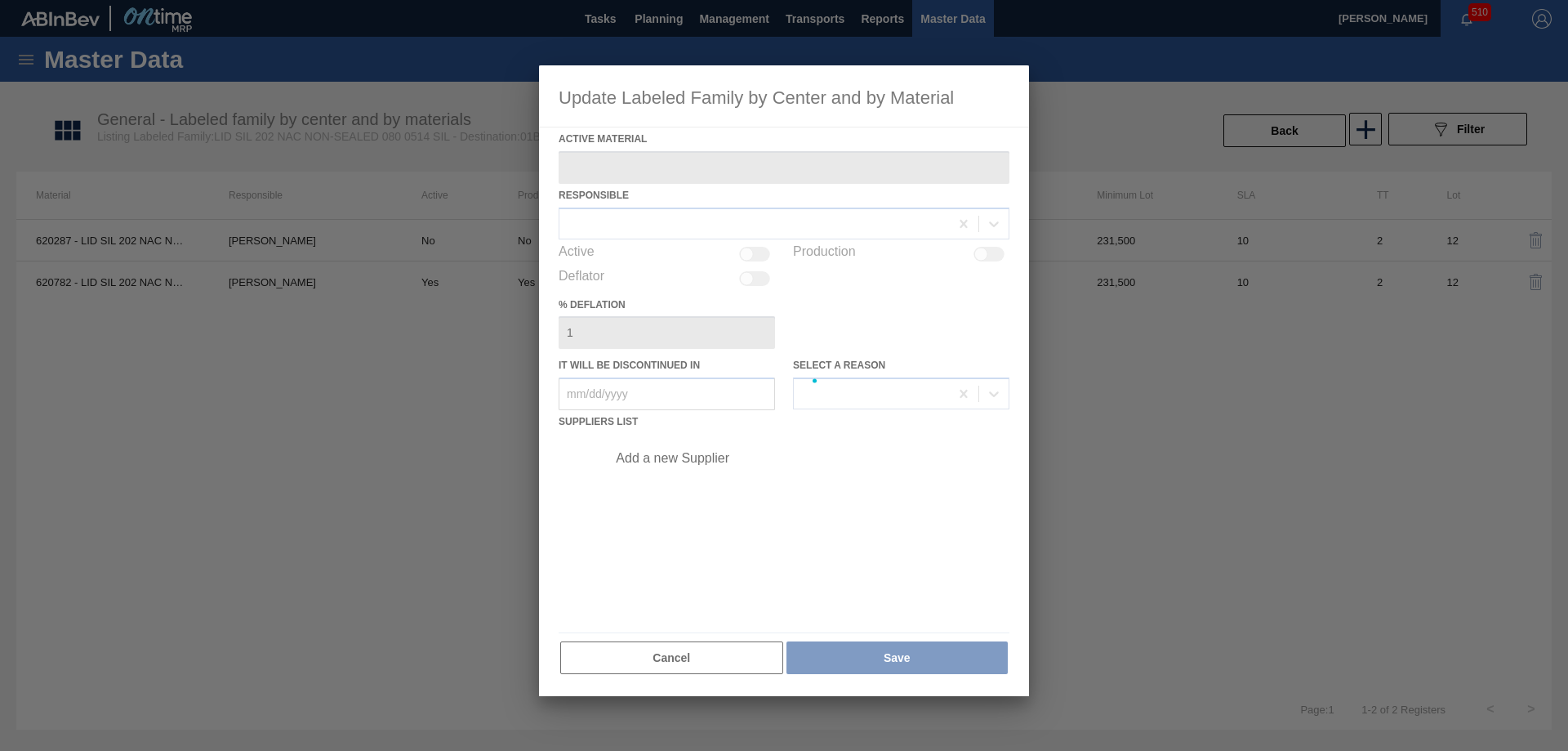
type Material "620782 - LID SIL 202 NAC NON-SEALED 080 0322 SIL"
checkbox input "true"
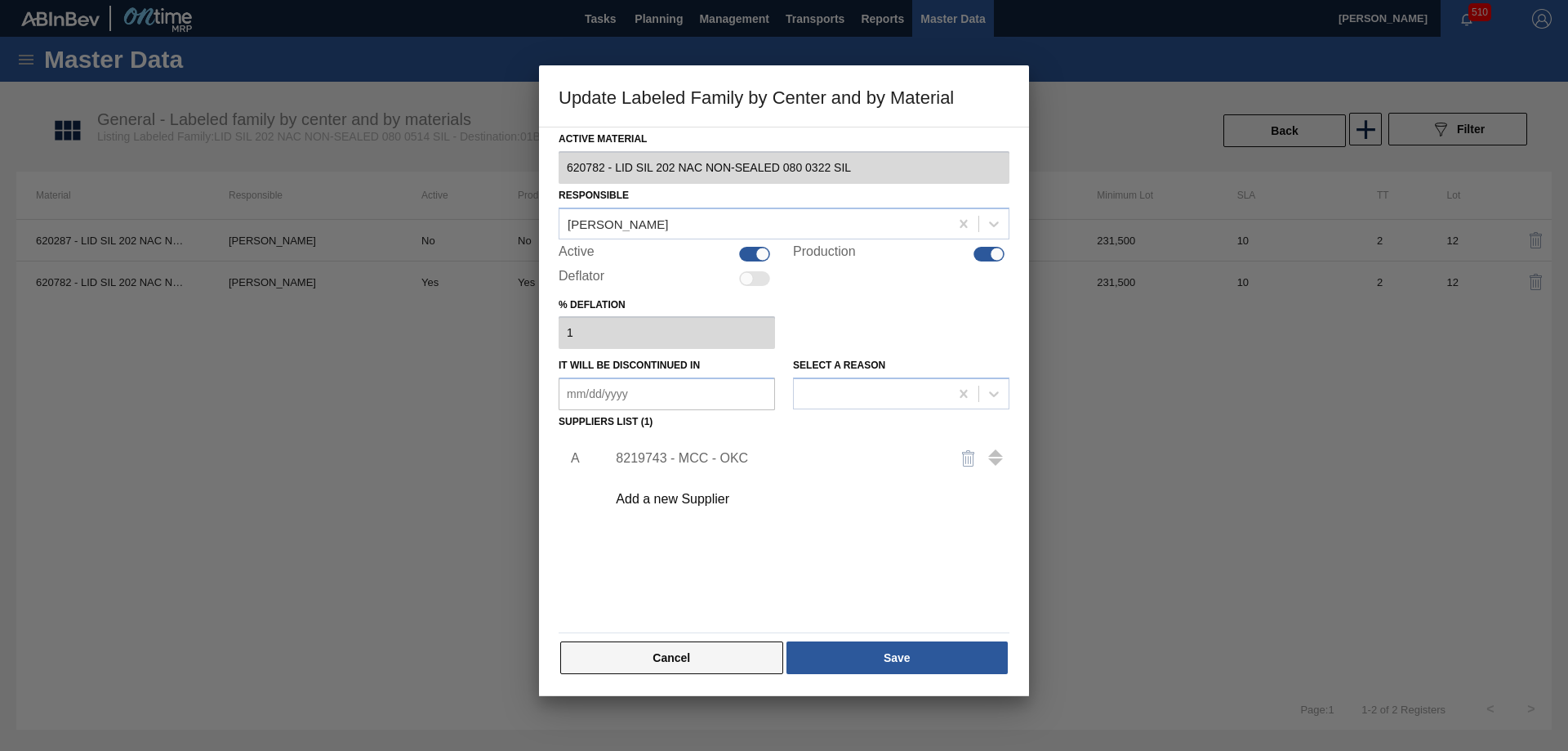
click at [670, 651] on button "Cancel" at bounding box center [671, 658] width 223 height 33
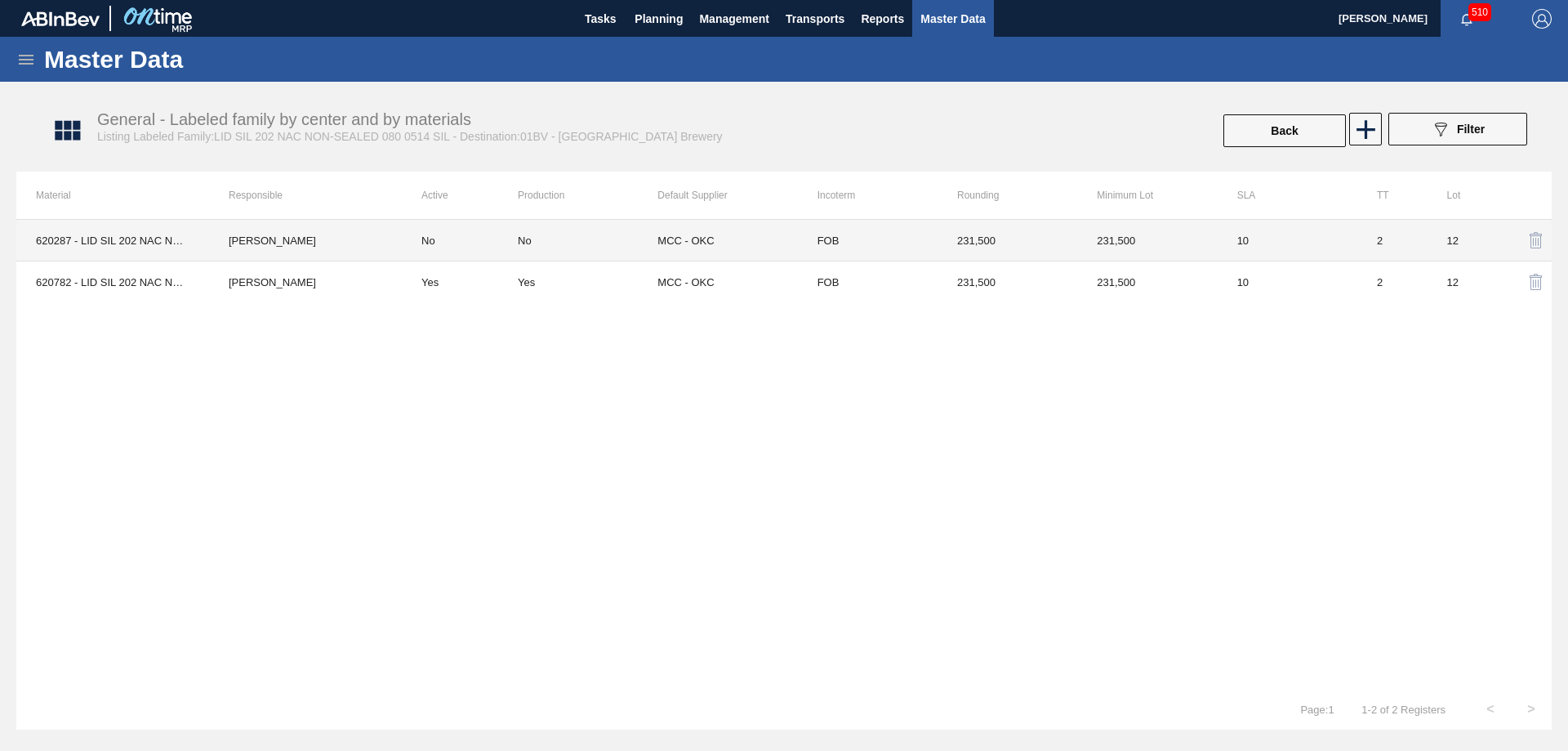
click at [684, 252] on td "MCC - OKC" at bounding box center [727, 240] width 139 height 41
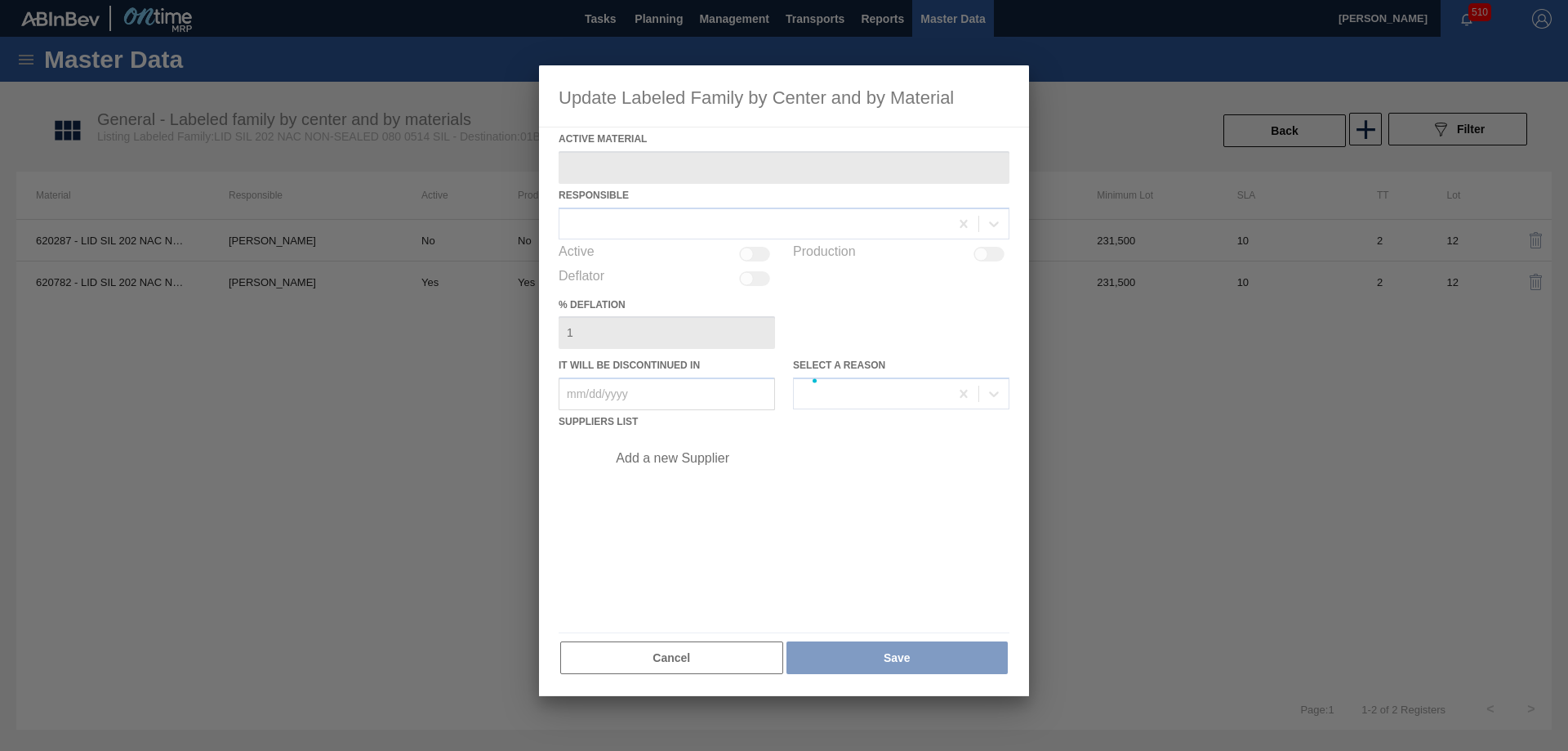
type Material "620287 - LID SIL 202 NAC NON-SEALED 080 0514 SIL"
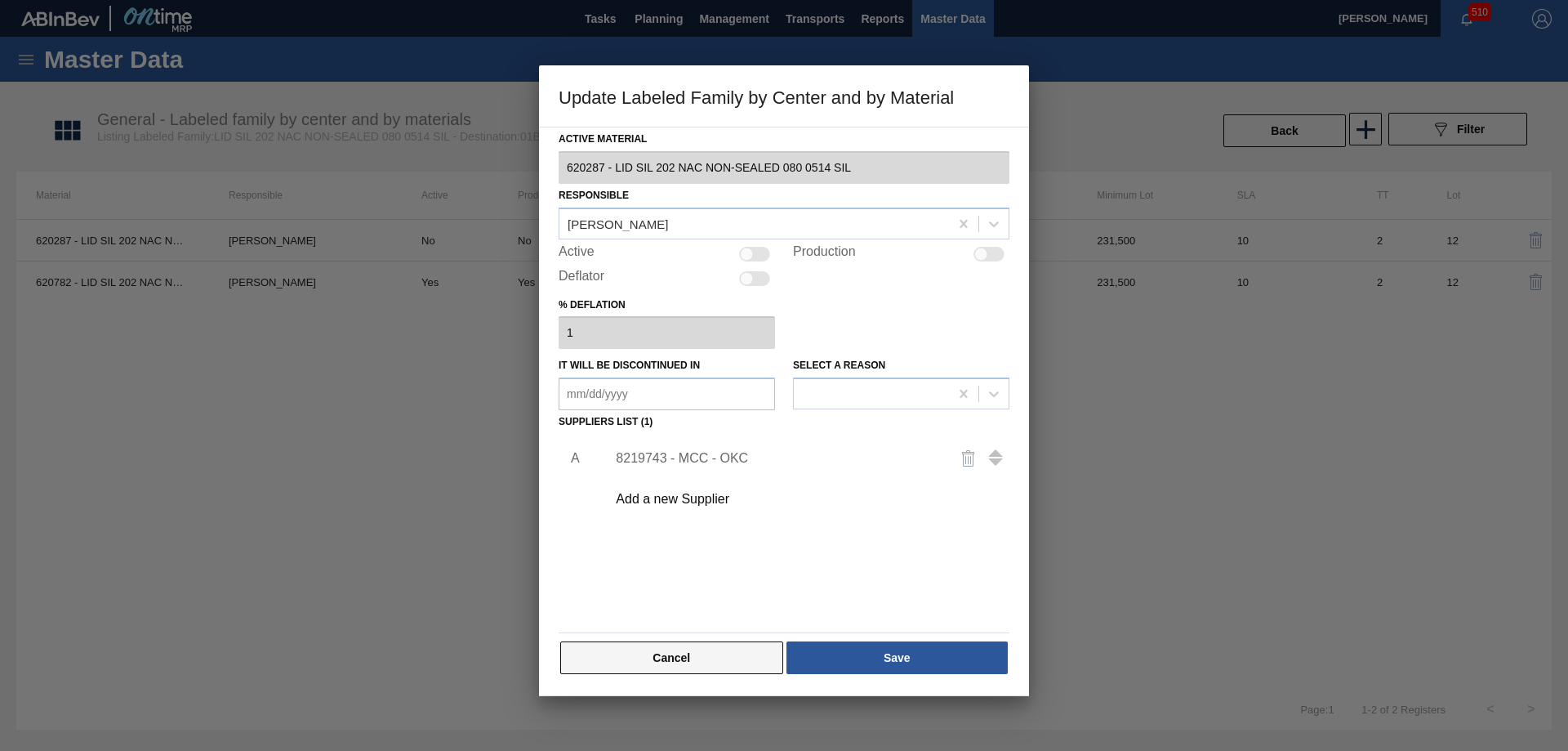
click at [679, 654] on button "Cancel" at bounding box center [671, 658] width 223 height 33
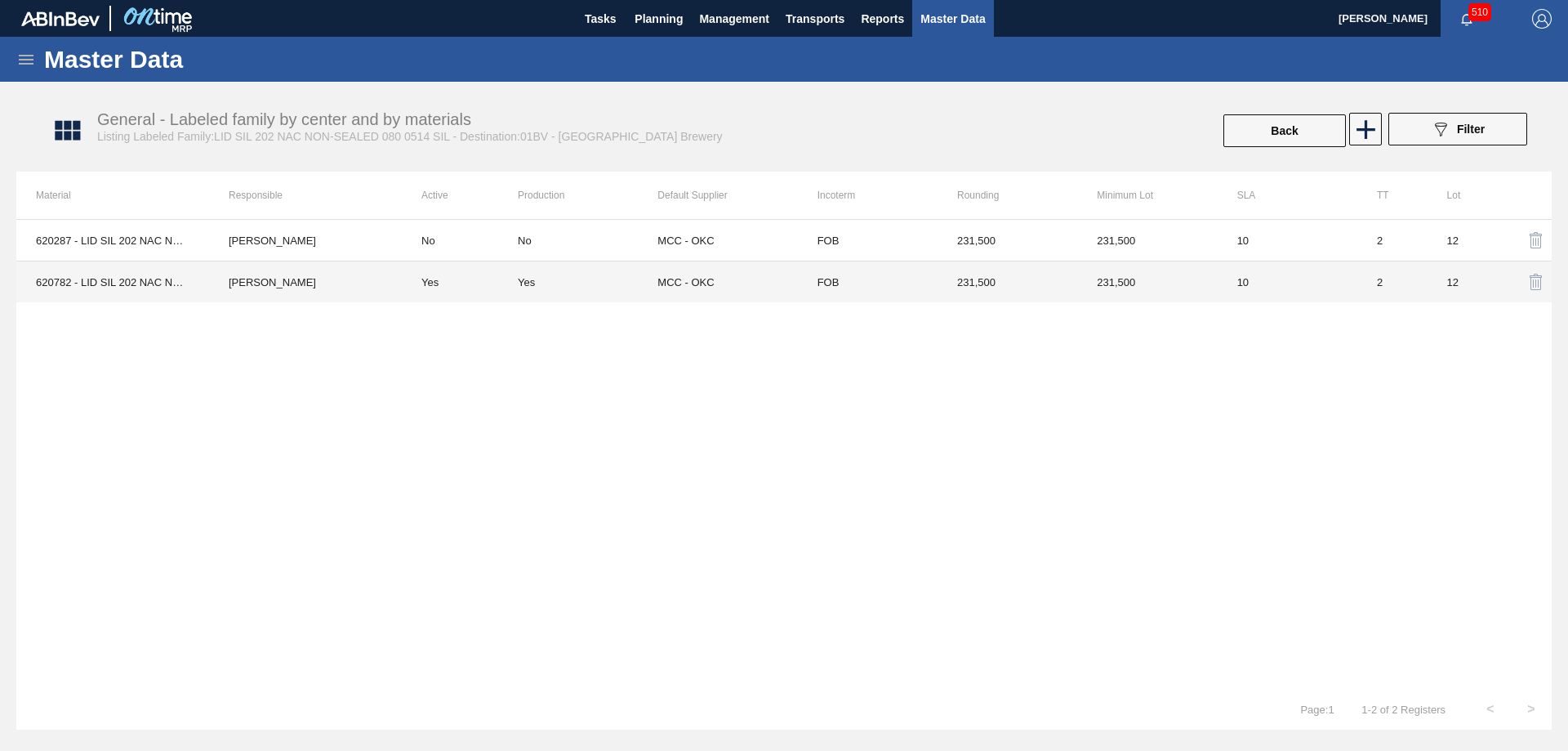
click at [538, 297] on td "Yes" at bounding box center [588, 282] width 139 height 41
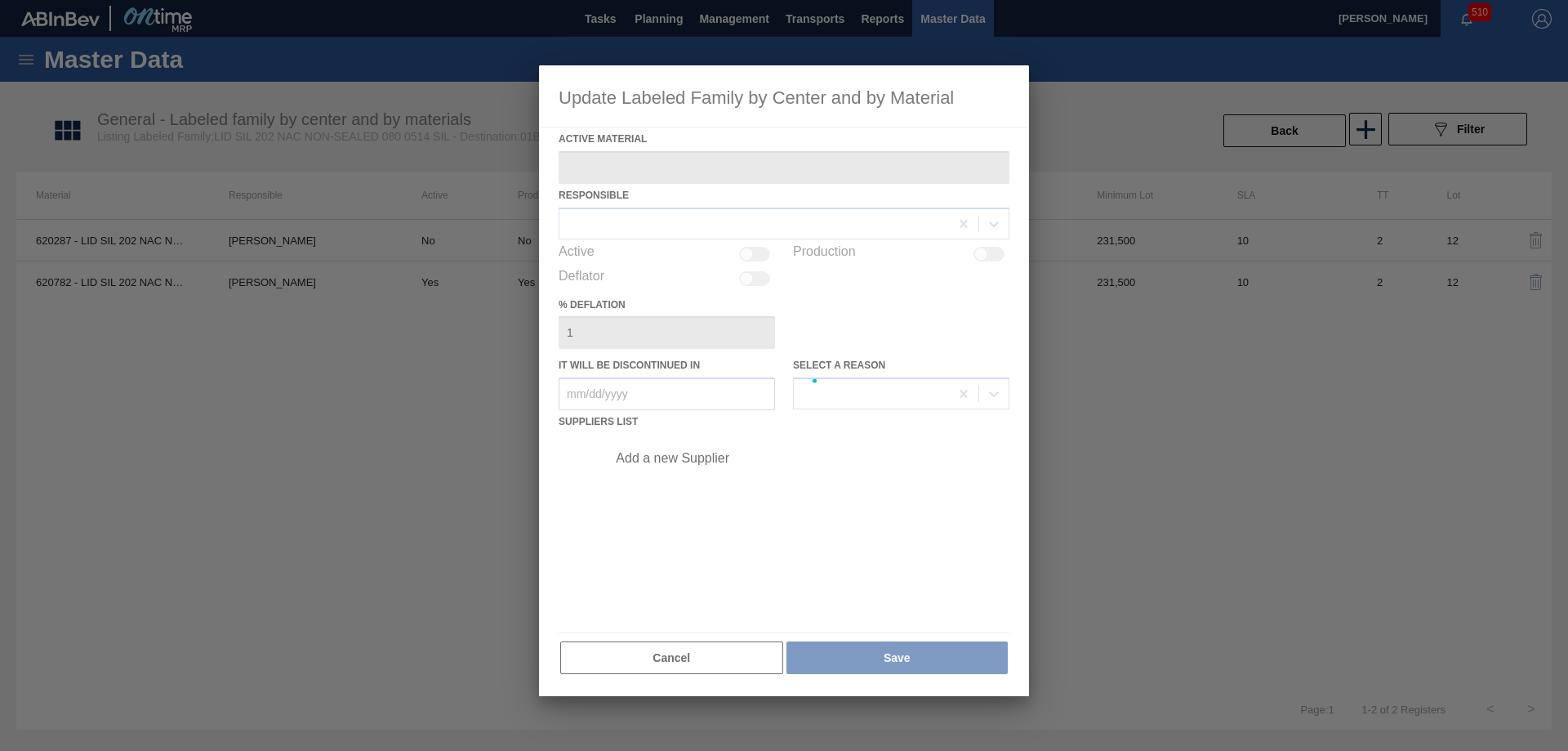
type Material "620782 - LID SIL 202 NAC NON-SEALED 080 0322 SIL"
checkbox input "true"
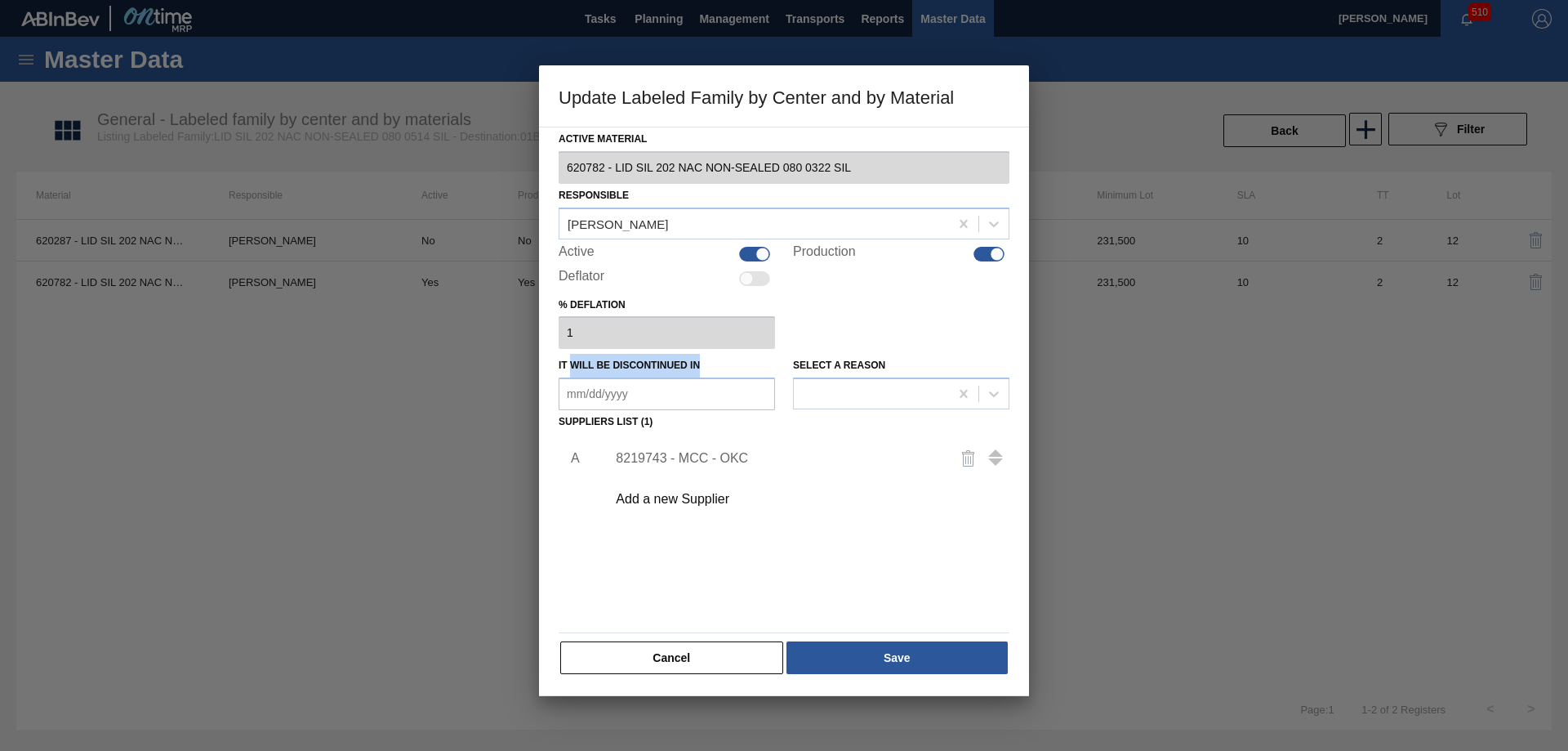
drag, startPoint x: 572, startPoint y: 368, endPoint x: 701, endPoint y: 368, distance: 129.0
click at [701, 368] on div "It will be discontinued in" at bounding box center [667, 382] width 217 height 56
drag, startPoint x: 779, startPoint y: 321, endPoint x: 937, endPoint y: 331, distance: 158.3
click at [937, 331] on div "% deflation 1" at bounding box center [784, 322] width 451 height 56
click at [924, 575] on div "A 8219743 - MCC - OKC Add a new Supplier" at bounding box center [784, 530] width 451 height 192
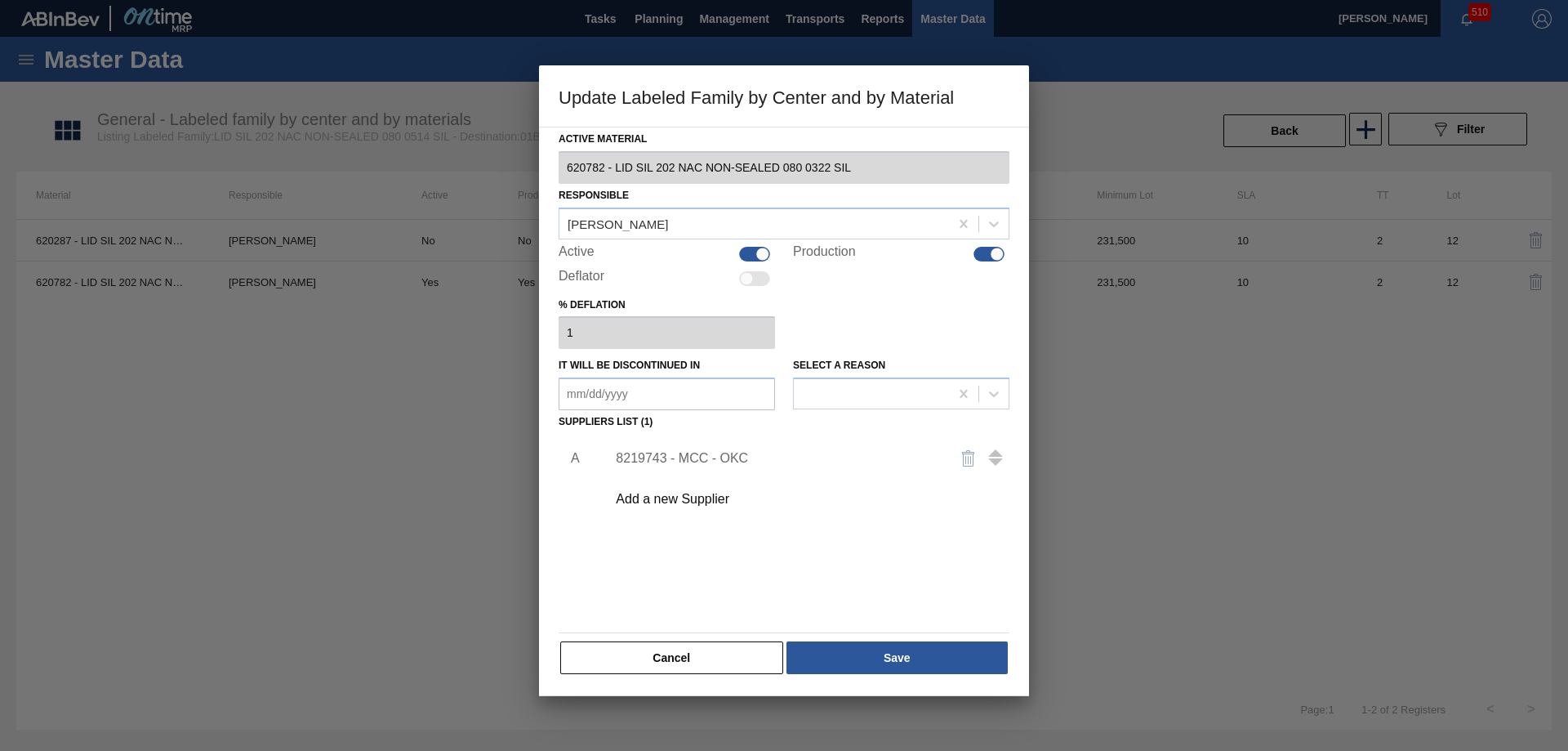
click at [613, 398] on in "It will be discontinued in" at bounding box center [667, 393] width 217 height 33
click at [628, 588] on div "30" at bounding box center [631, 591] width 22 height 22
type in "[DATE]"
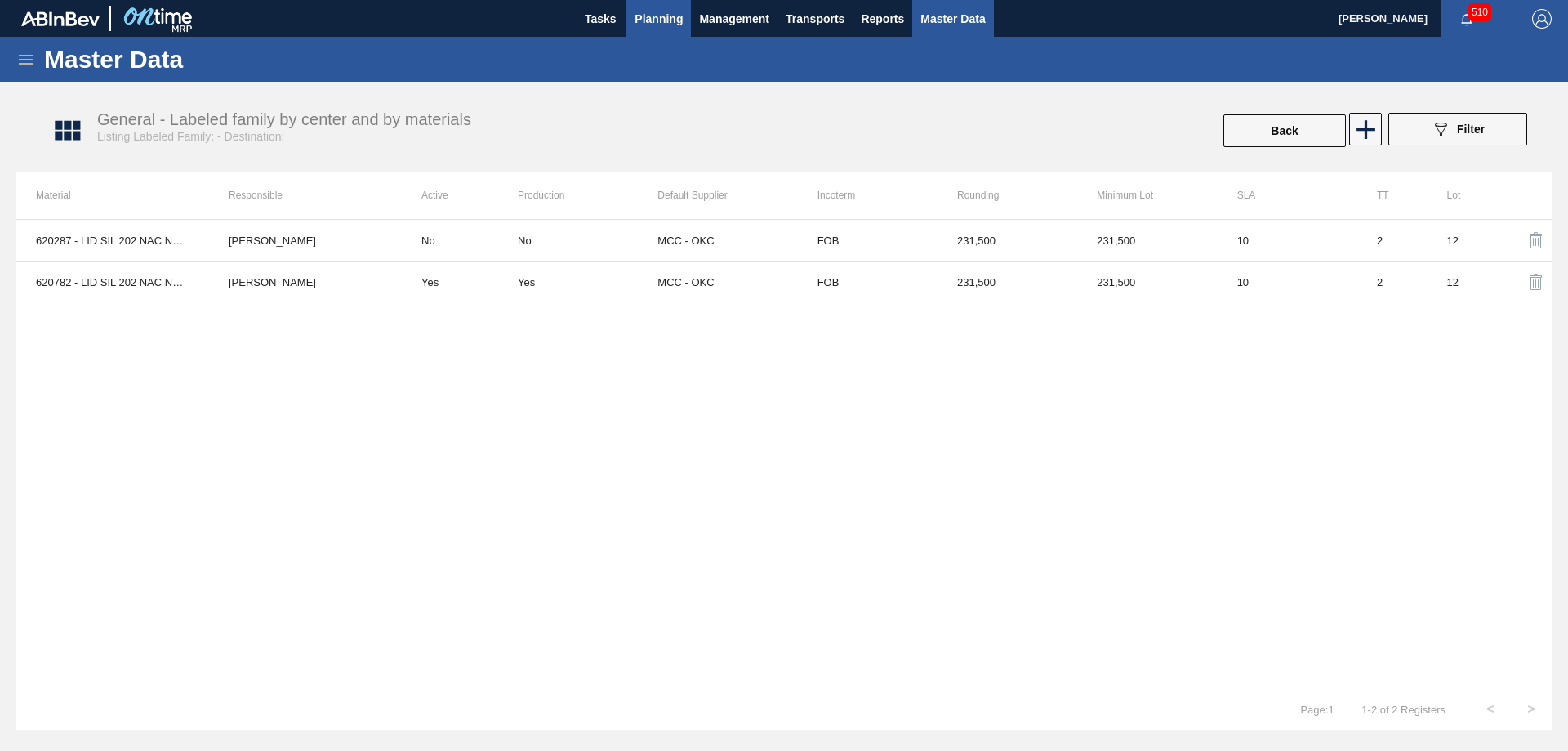
click at [640, 16] on span "Planning" at bounding box center [658, 19] width 48 height 19
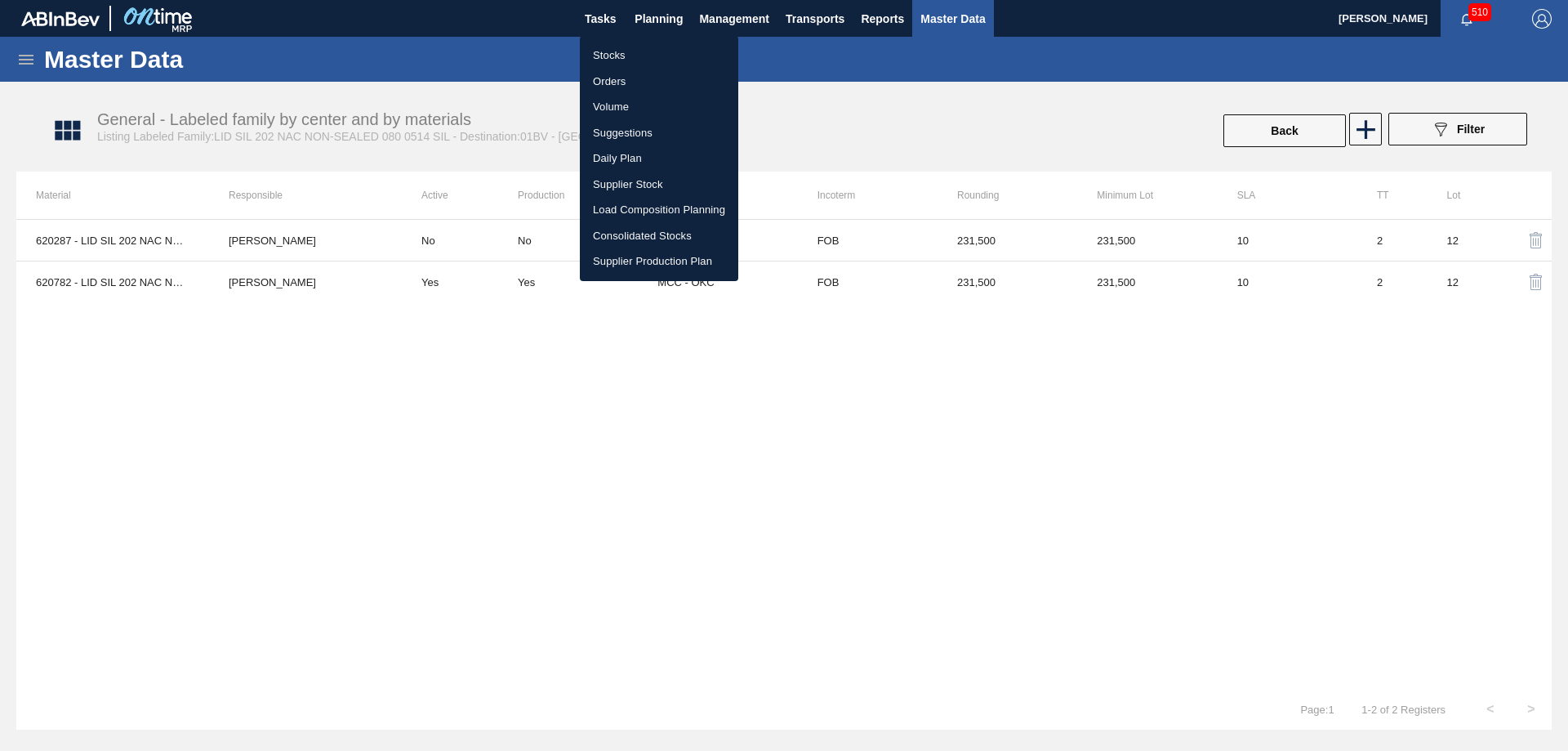
click at [609, 50] on li "Stocks" at bounding box center [659, 56] width 159 height 26
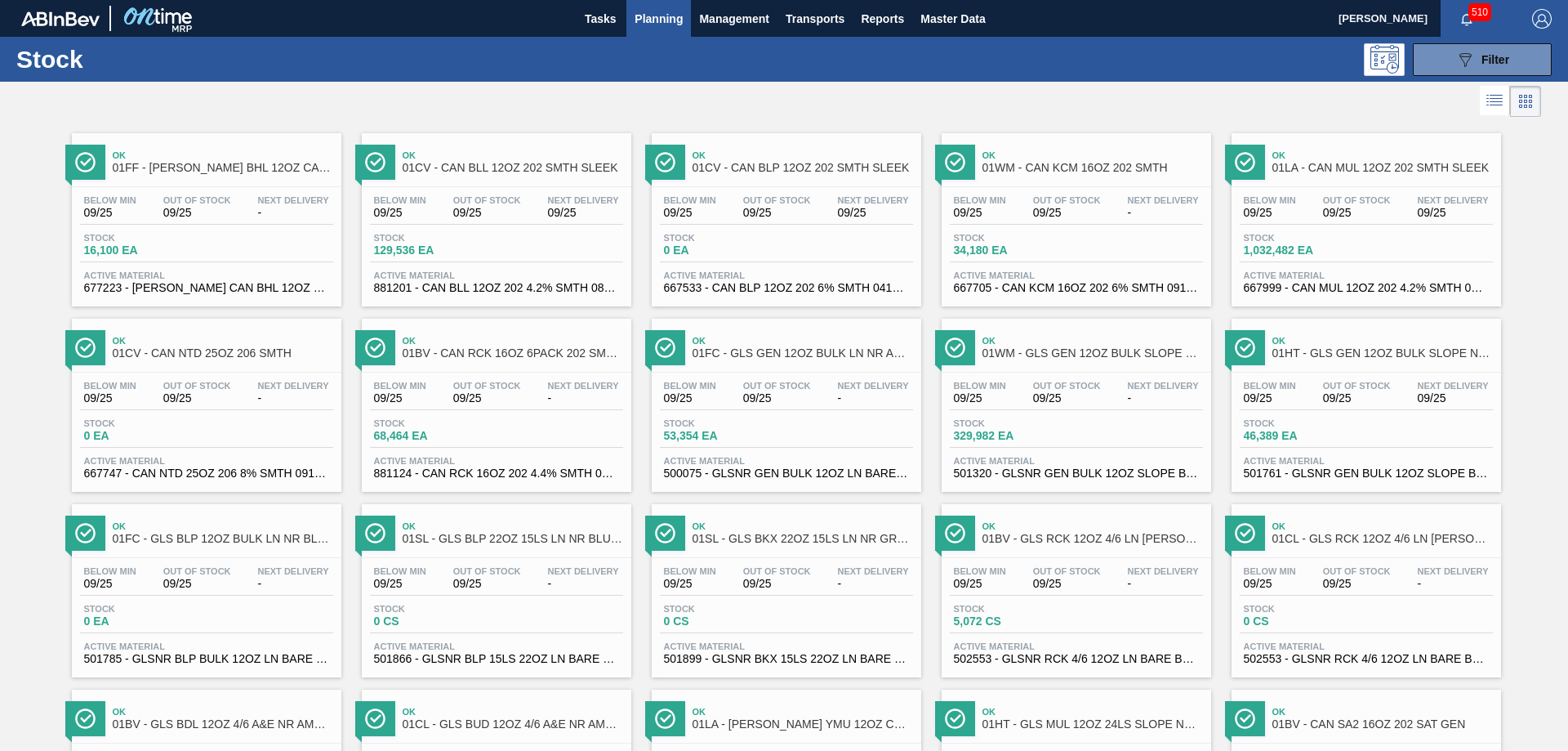
click at [116, 151] on span "Ok" at bounding box center [223, 155] width 220 height 10
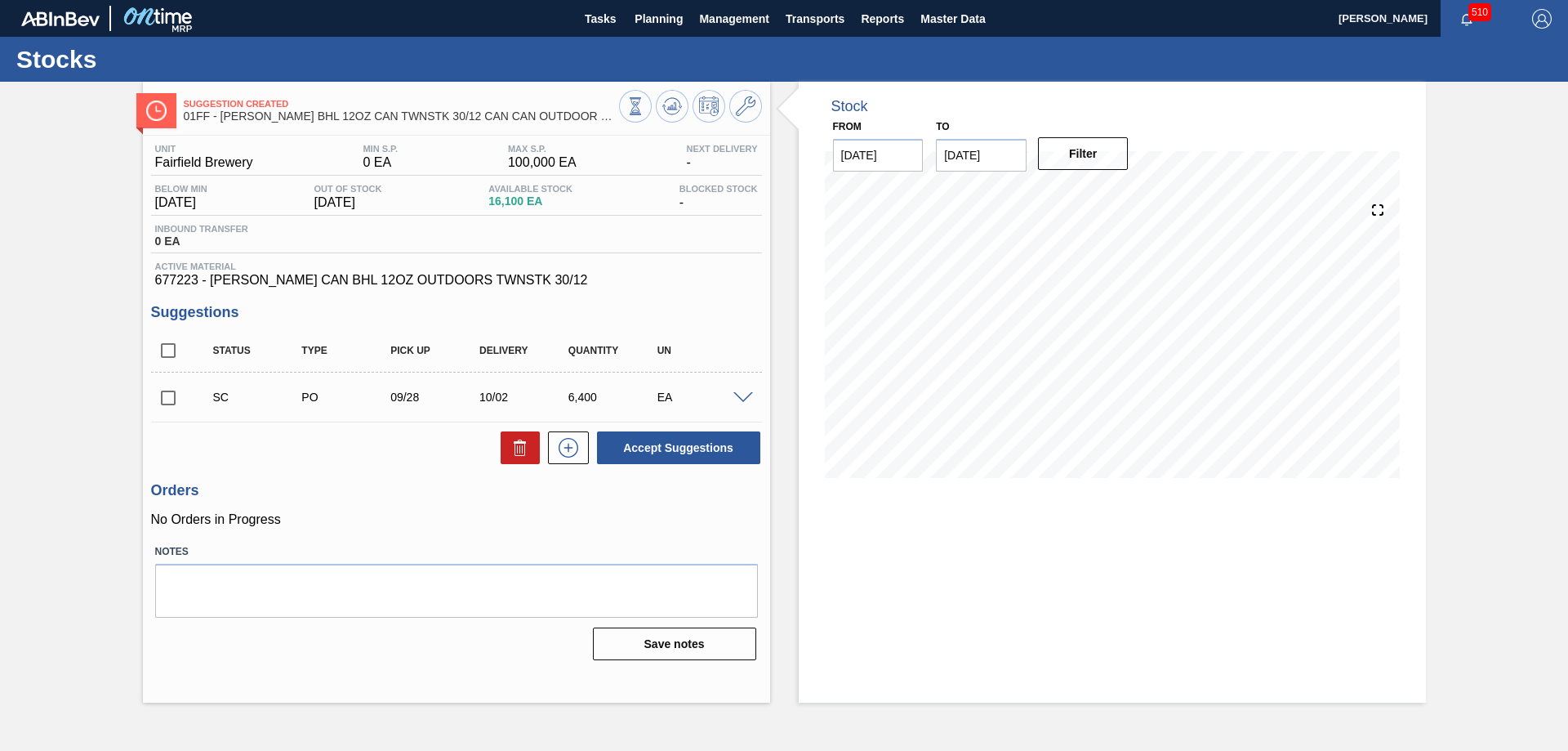
click at [977, 164] on input "10/09/2025" at bounding box center [980, 155] width 91 height 33
click at [1089, 354] on div "31" at bounding box center [1088, 352] width 22 height 22
type input "10/31/2025"
click at [1084, 152] on button "Filter" at bounding box center [1083, 153] width 91 height 33
click at [663, 11] on span "Planning" at bounding box center [658, 19] width 48 height 19
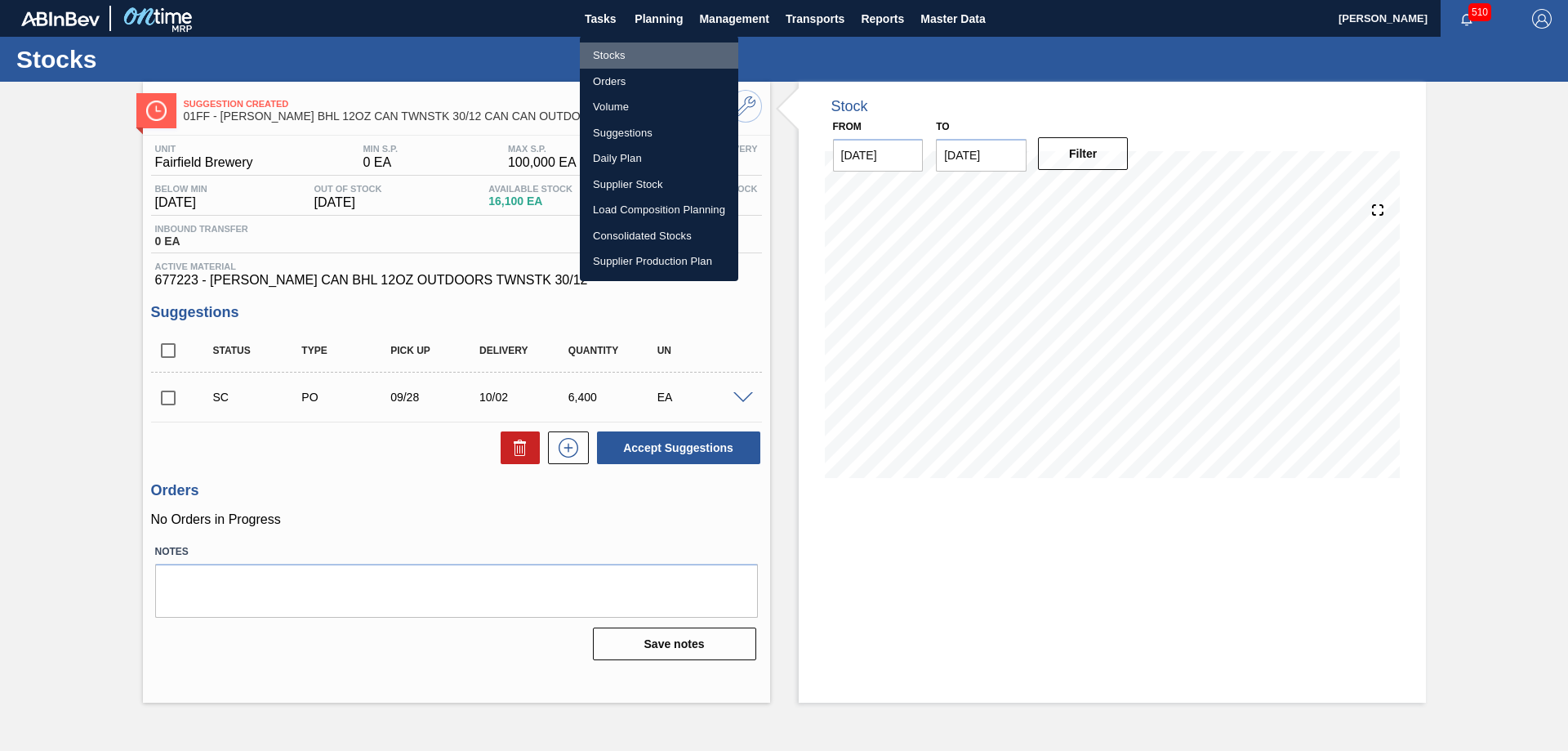
click at [606, 56] on li "Stocks" at bounding box center [659, 56] width 159 height 26
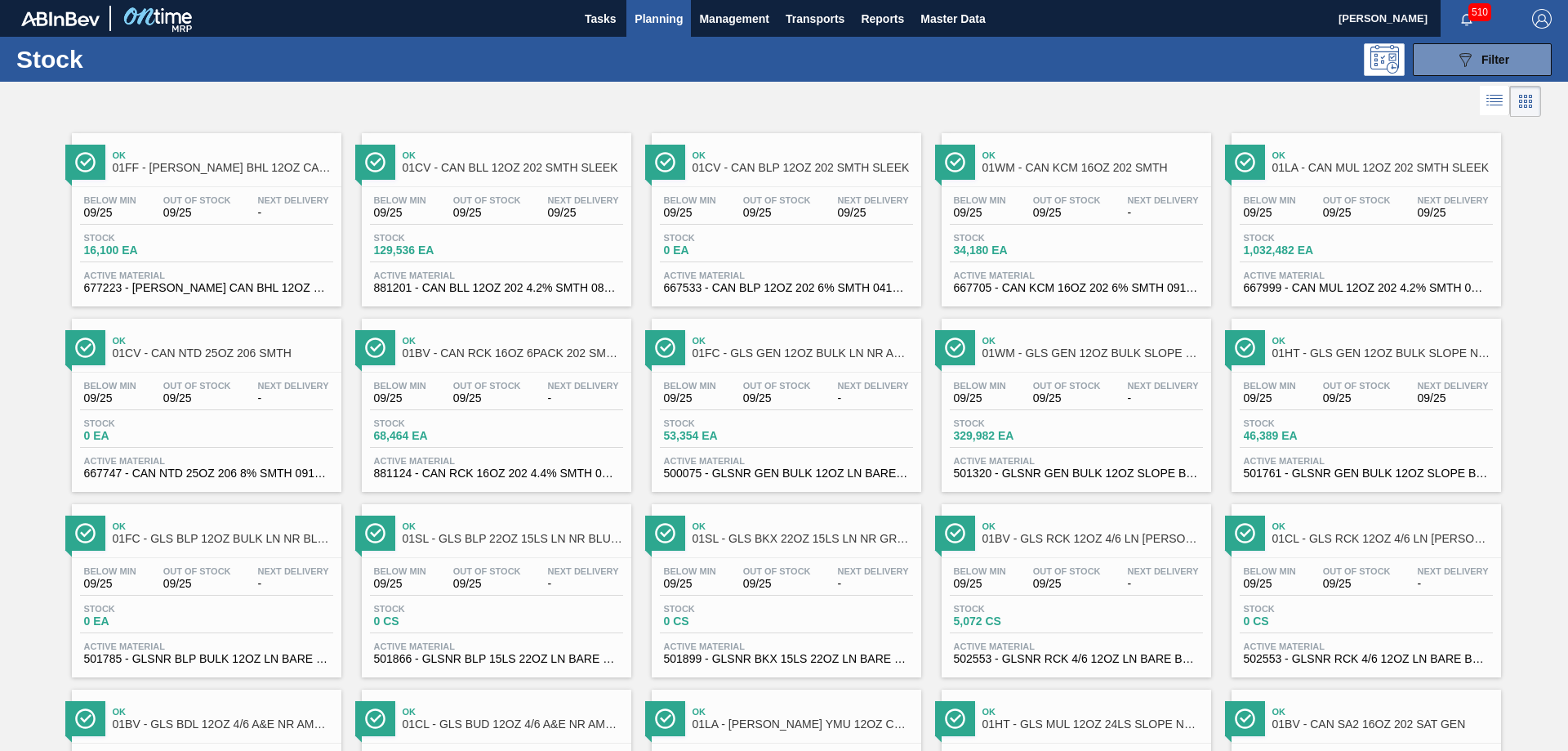
click at [710, 347] on span "01FC - GLS GEN 12OZ BULK LN NR AMBER LS PRY" at bounding box center [802, 353] width 220 height 12
